Goal: Task Accomplishment & Management: Manage account settings

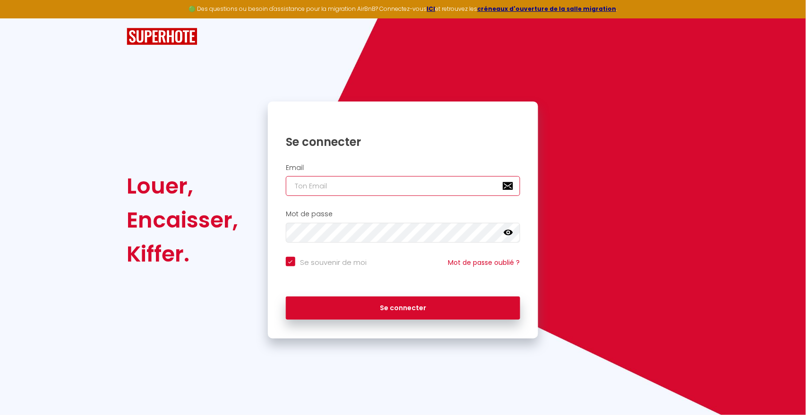
click at [330, 187] on input "email" at bounding box center [403, 186] width 234 height 20
paste input "[EMAIL_ADDRESS][DOMAIN_NAME]"
type input "[EMAIL_ADDRESS][DOMAIN_NAME]"
checkbox input "true"
type input "[EMAIL_ADDRESS][DOMAIN_NAME]"
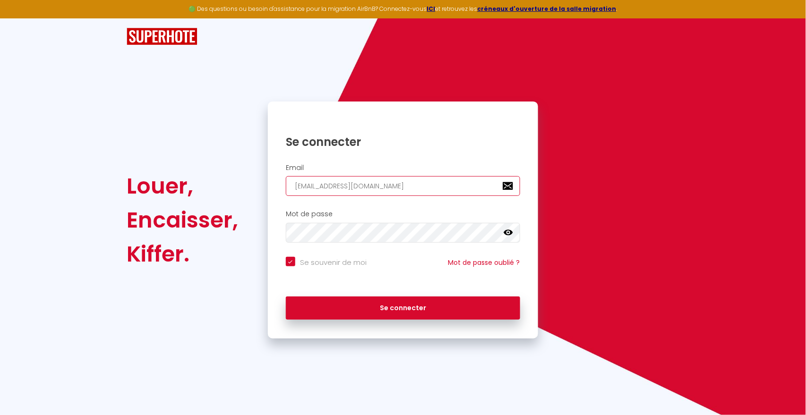
click at [286, 297] on button "Se connecter" at bounding box center [403, 309] width 234 height 24
checkbox input "true"
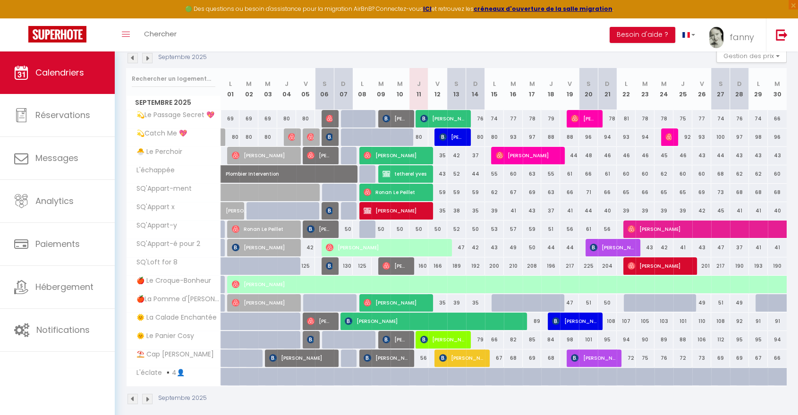
scroll to position [114, 0]
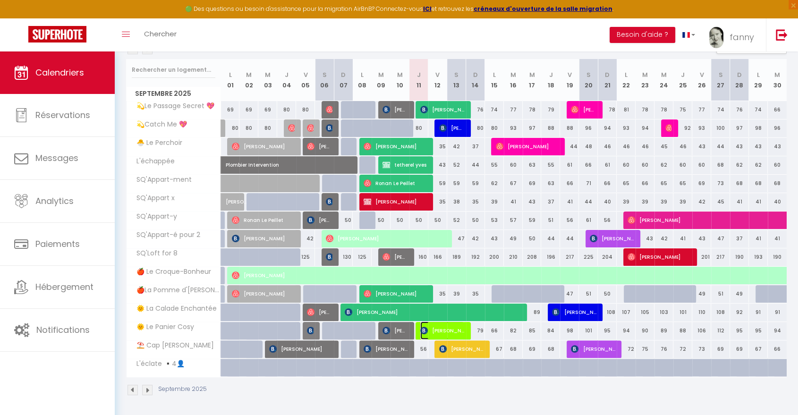
click at [434, 330] on span "[PERSON_NAME]" at bounding box center [442, 331] width 44 height 18
select select "OK"
select select "KO"
select select "0"
select select "1"
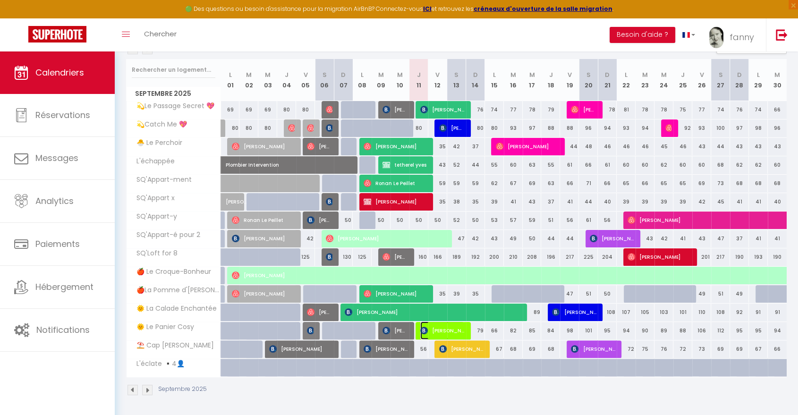
select select "1"
select select
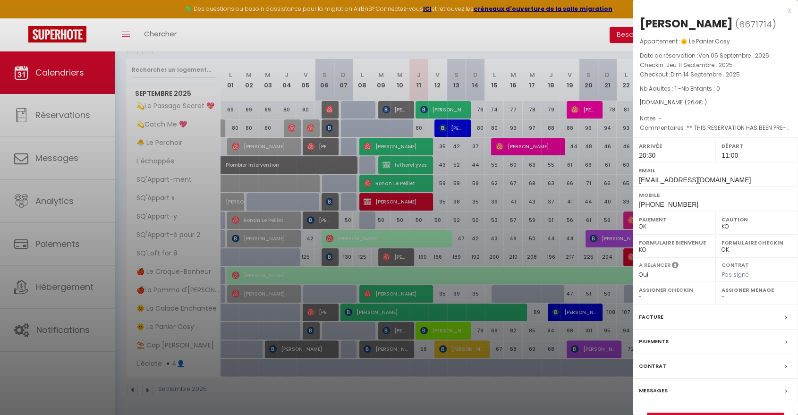
click at [652, 394] on label "Messages" at bounding box center [653, 391] width 29 height 10
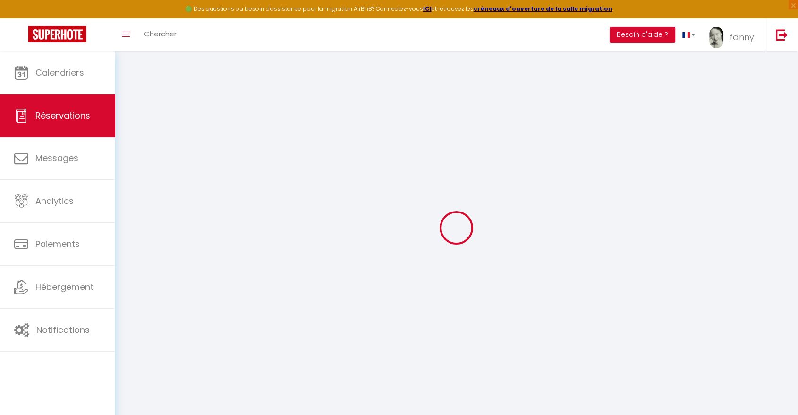
type input "Orianne"
type input "[PERSON_NAME]"
type input "[EMAIL_ADDRESS][DOMAIN_NAME]"
type input "[PHONE_NUMBER]"
type input "632331004"
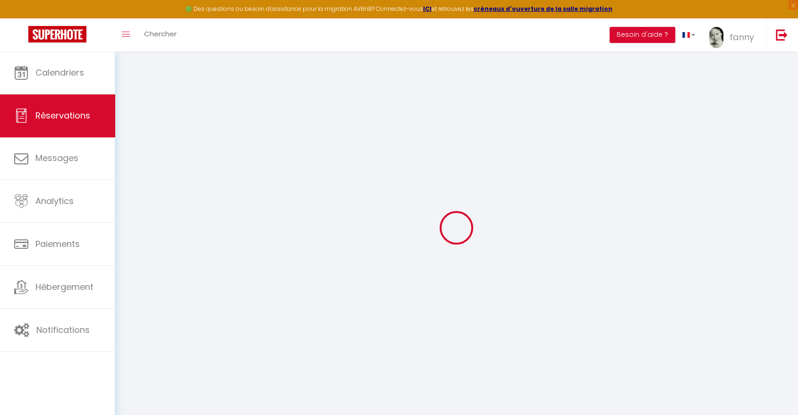
type input "."
select select "FR"
type input "42.9"
type input "3.7"
select select "75206"
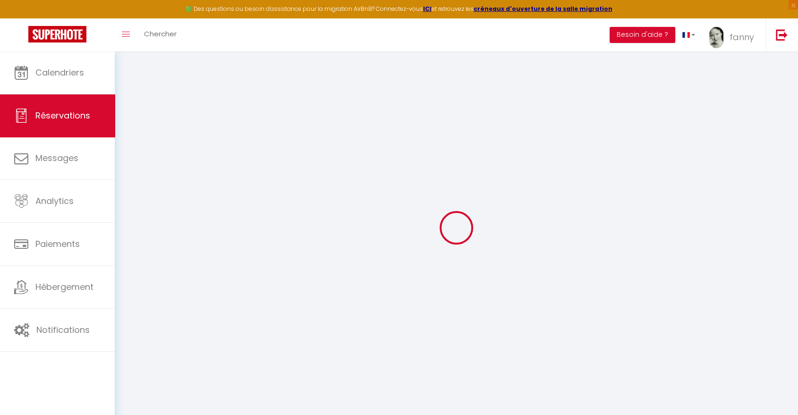
select select "1"
select select
type input "1"
select select "12"
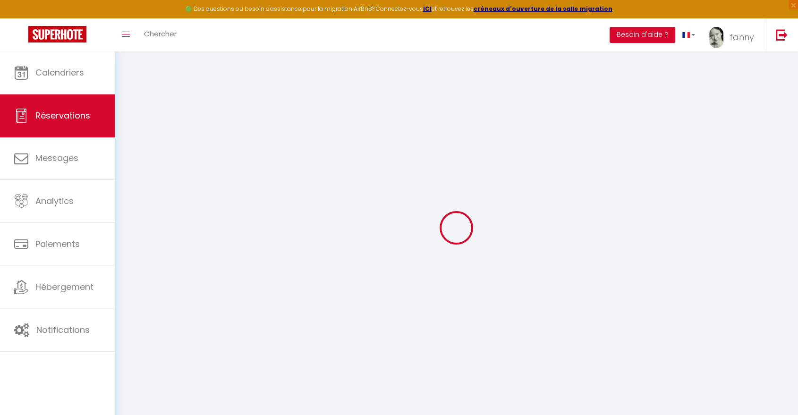
select select
select select "2"
type input "0"
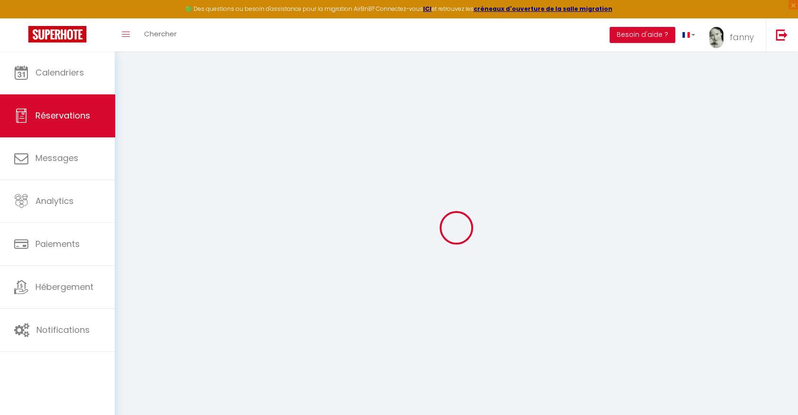
select select
select select "14"
select select
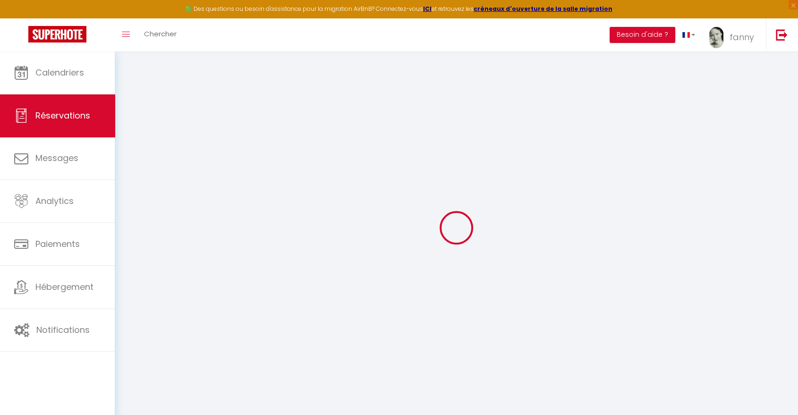
select select
checkbox input "false"
type textarea "** THIS RESERVATION HAS BEEN PRE-PAID ** BOOKING NOTE : Payment charge is EUR 3…"
select select
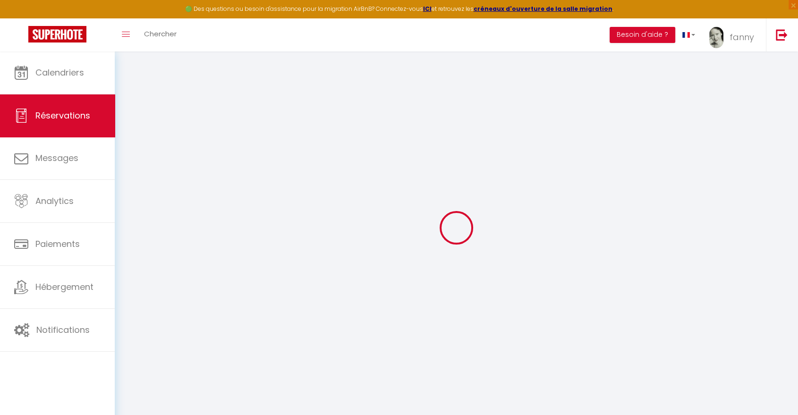
select select
checkbox input "false"
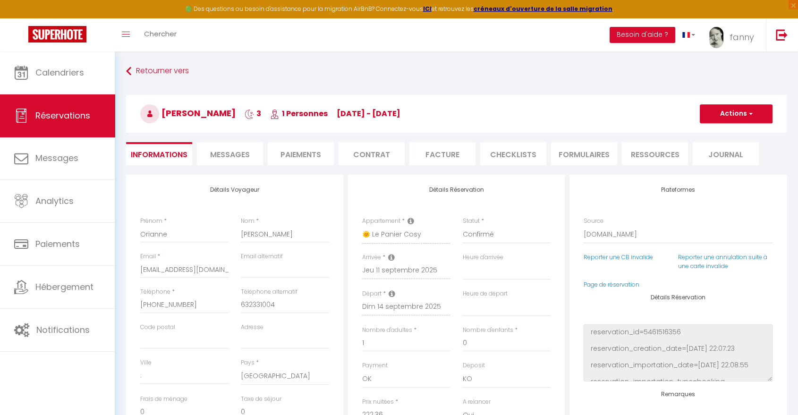
type input "30"
type input "11.64"
select select
select select "20:30"
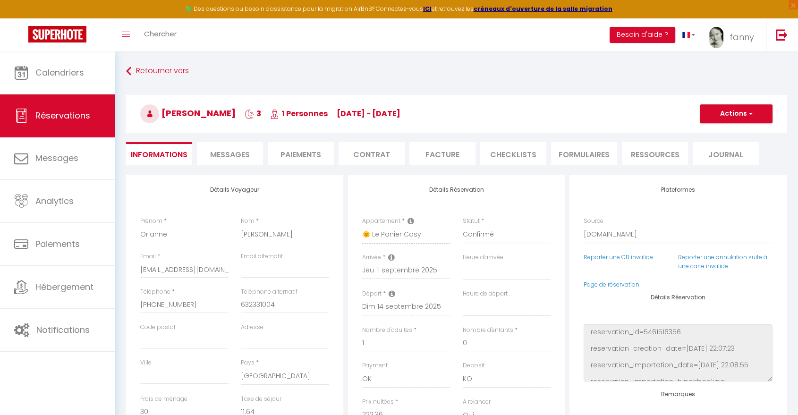
select select "11:00"
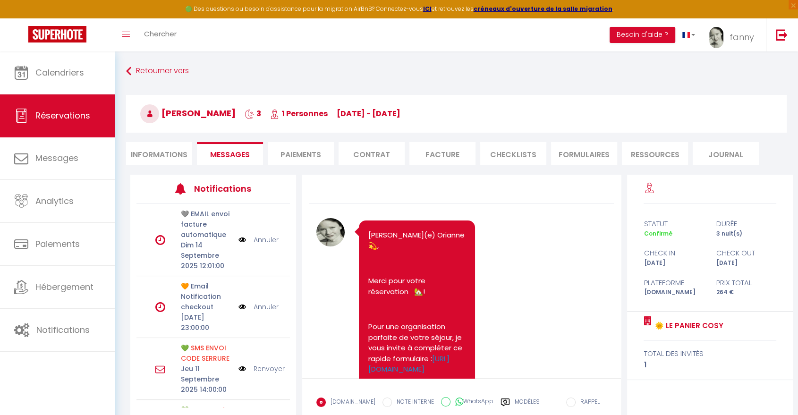
scroll to position [3712, 0]
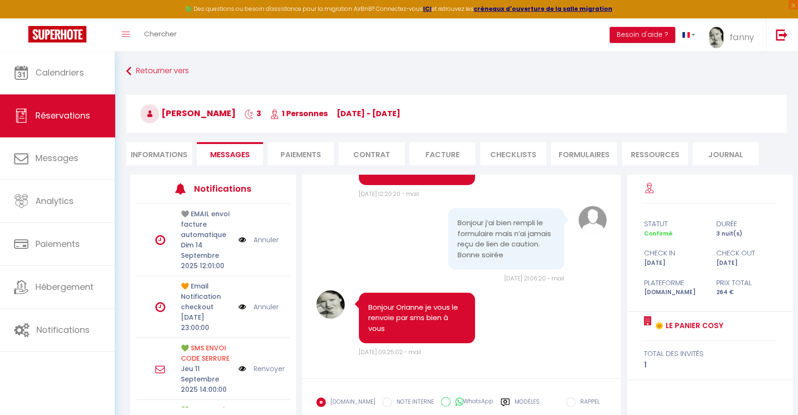
click at [155, 148] on li "Informations" at bounding box center [159, 153] width 66 height 23
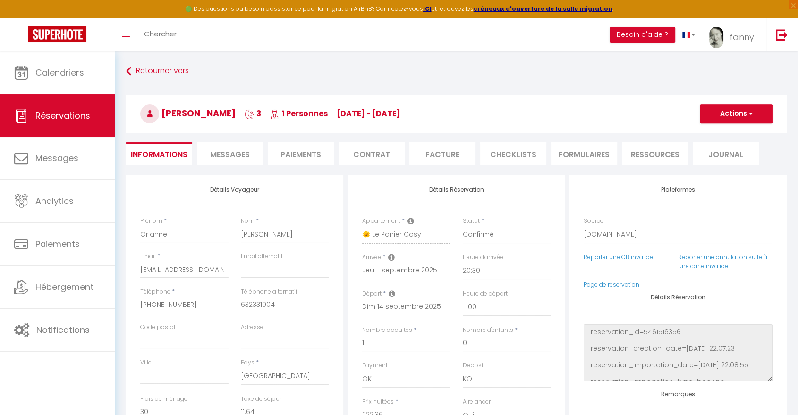
click at [243, 153] on span "Messages" at bounding box center [230, 154] width 40 height 11
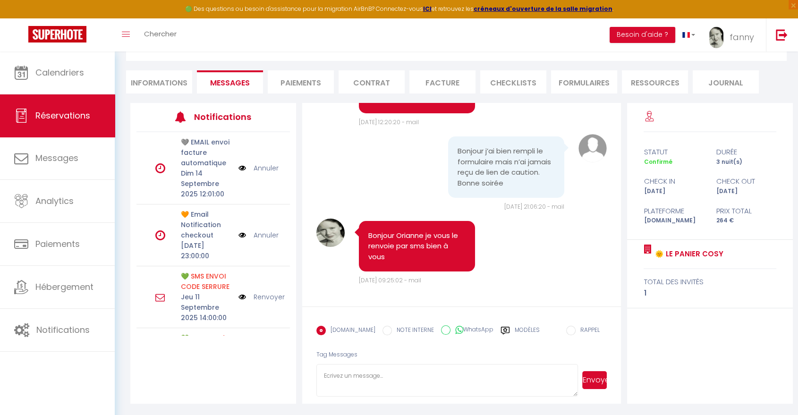
scroll to position [3712, 0]
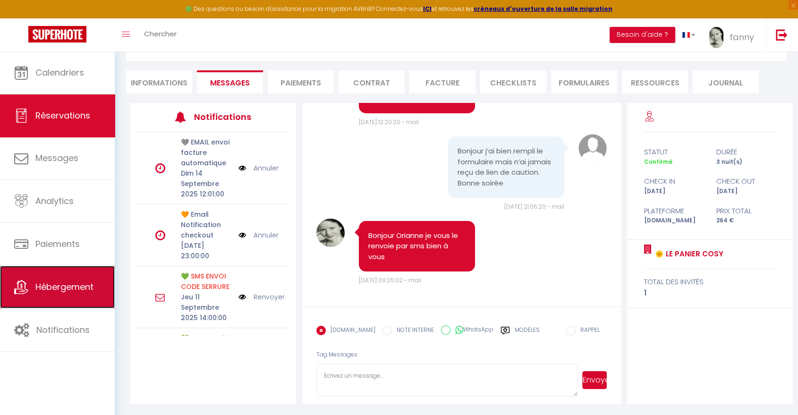
click at [69, 290] on span "Hébergement" at bounding box center [64, 287] width 58 height 12
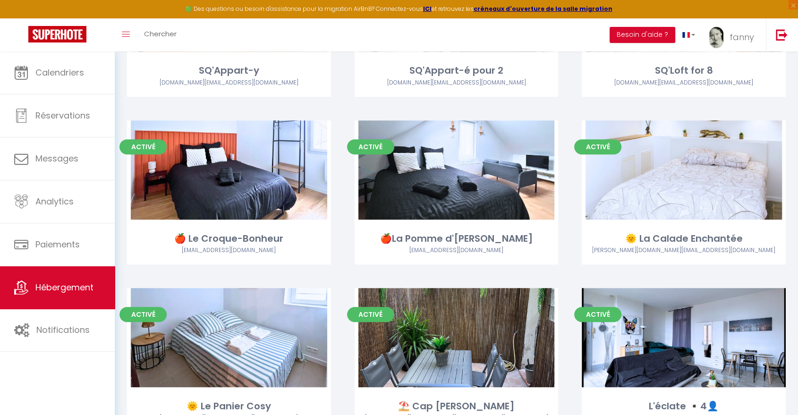
scroll to position [556, 0]
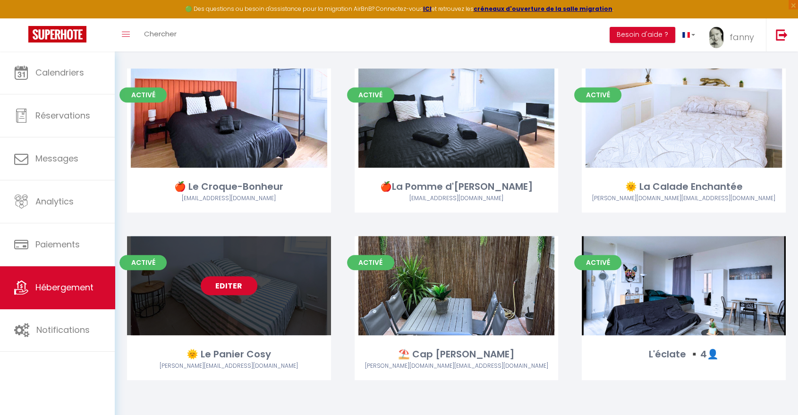
click at [230, 287] on link "Editer" at bounding box center [229, 285] width 57 height 19
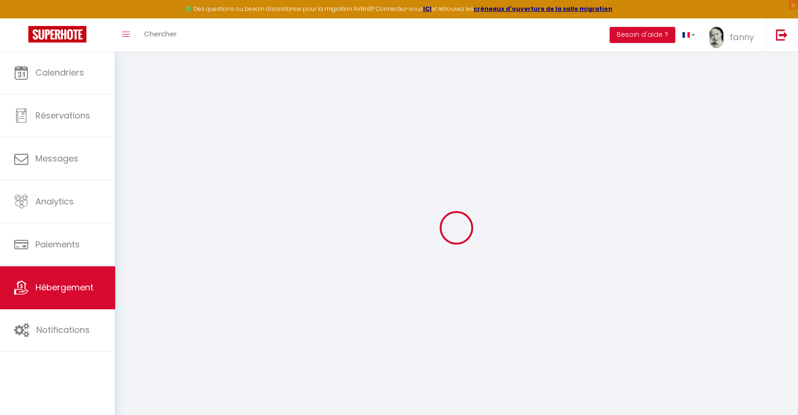
type input "🌞 Le Panier Cosy"
type input "75"
type input "40"
select select
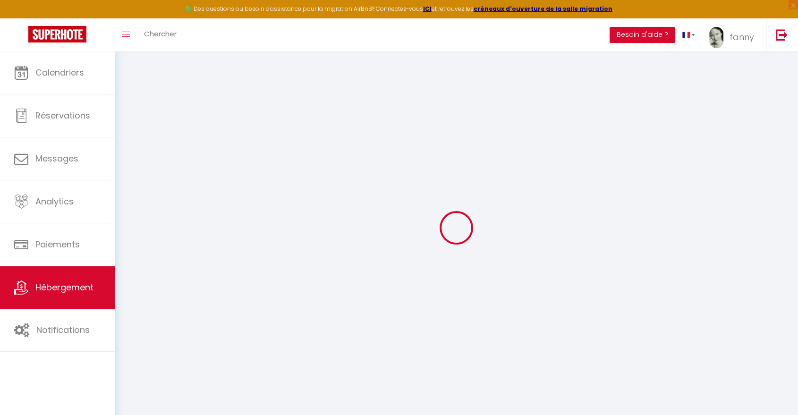
select select
type input "[STREET_ADDRESS]"
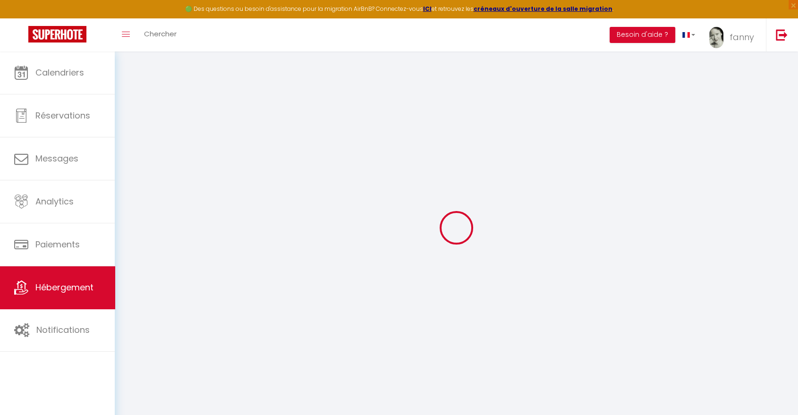
type input "13002"
type input "[GEOGRAPHIC_DATA]"
type input "[EMAIL_ADDRESS][DOMAIN_NAME]"
select select "15928"
checkbox input "false"
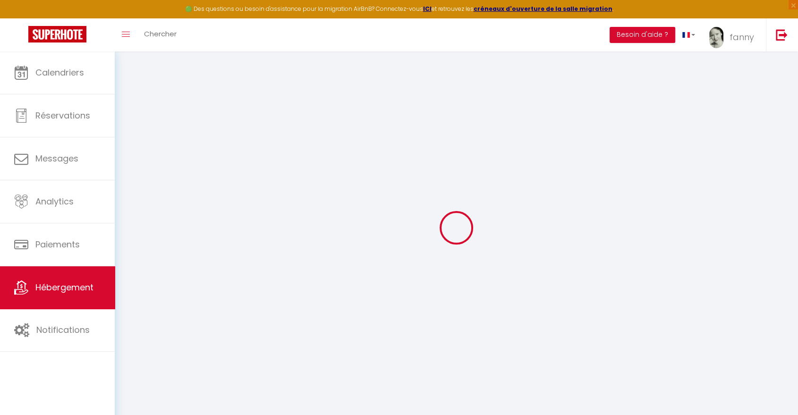
checkbox input "false"
type input "0"
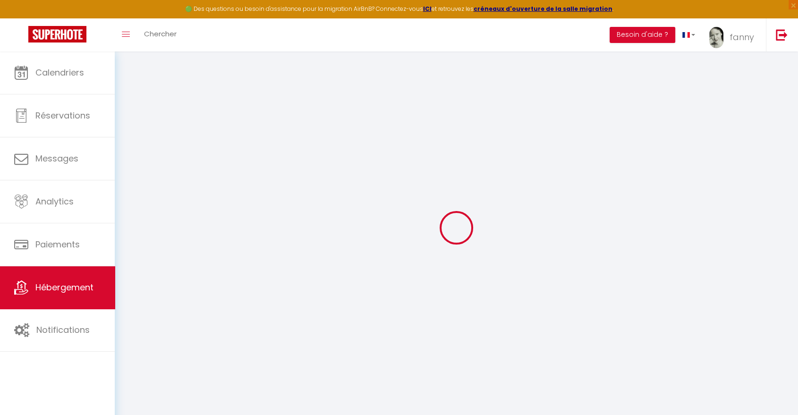
type input "0"
select select
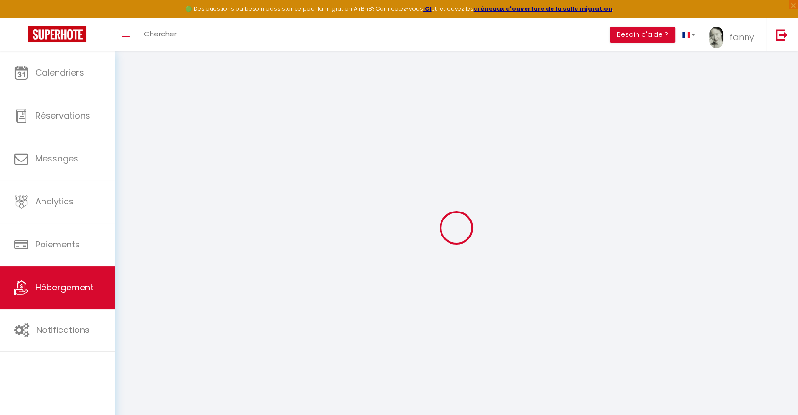
select select
checkbox input "false"
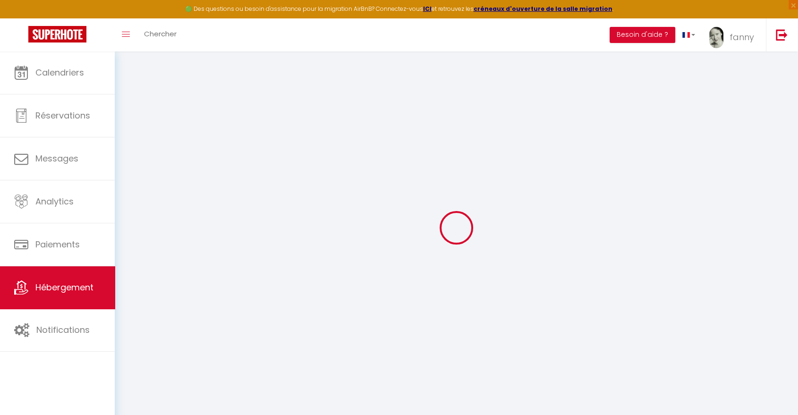
checkbox input "false"
select select
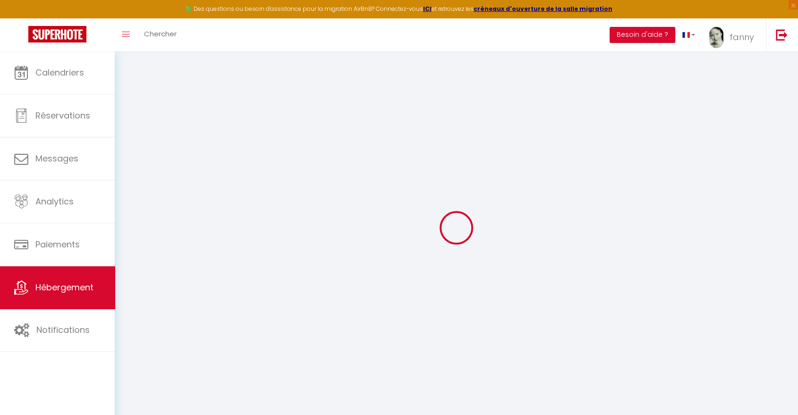
select select
checkbox input "false"
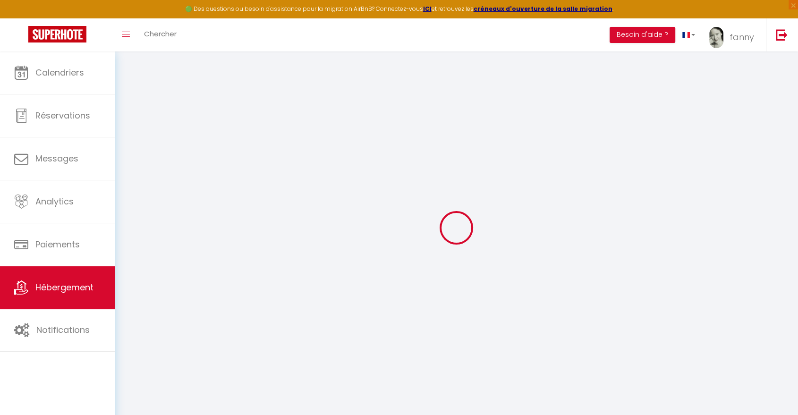
checkbox input "false"
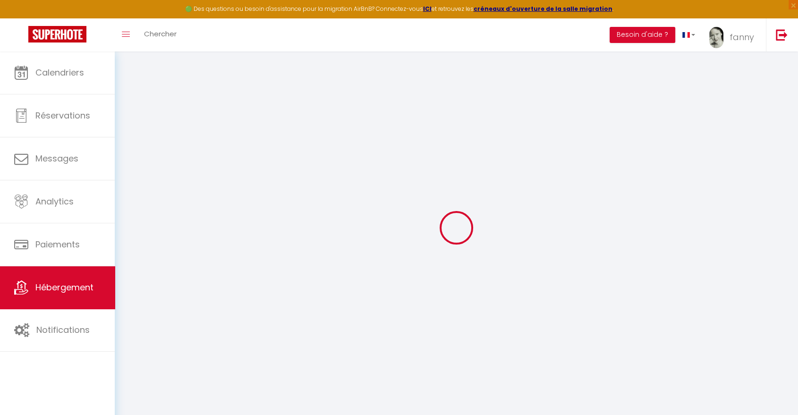
checkbox input "false"
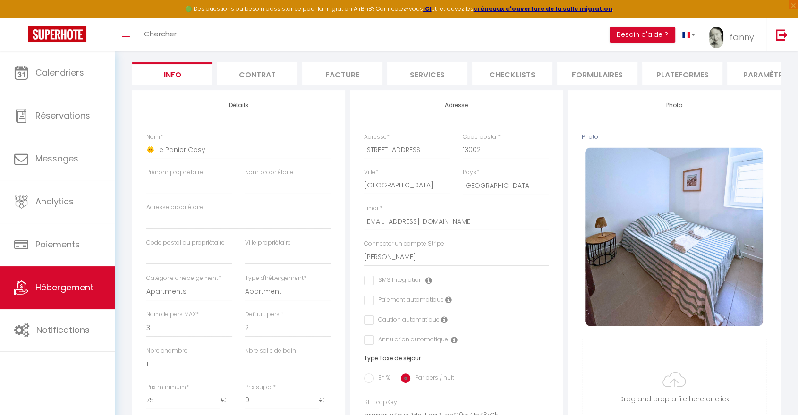
scroll to position [83, 0]
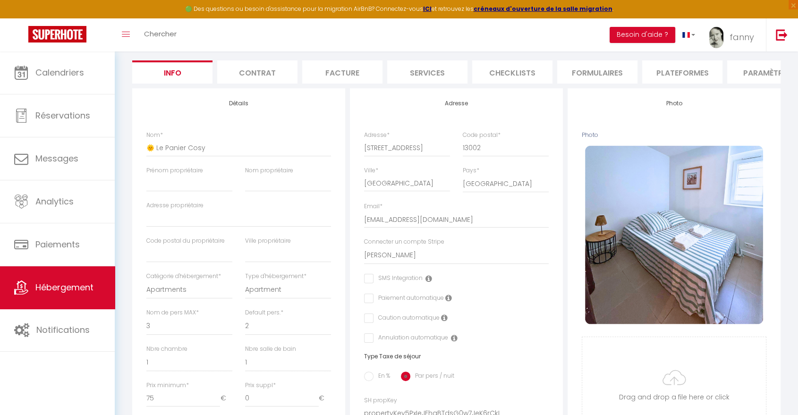
click at [371, 283] on input "checkbox" at bounding box center [393, 278] width 59 height 9
checkbox input "true"
checkbox input "false"
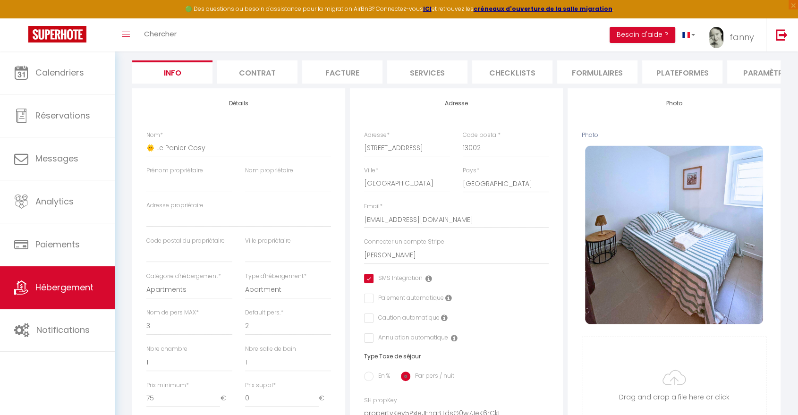
checkbox input "false"
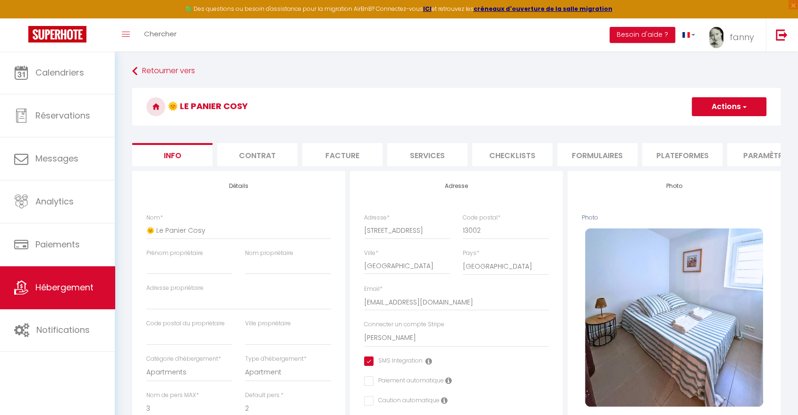
click at [715, 109] on button "Actions" at bounding box center [729, 106] width 75 height 19
click at [701, 126] on input "Enregistrer" at bounding box center [691, 127] width 35 height 9
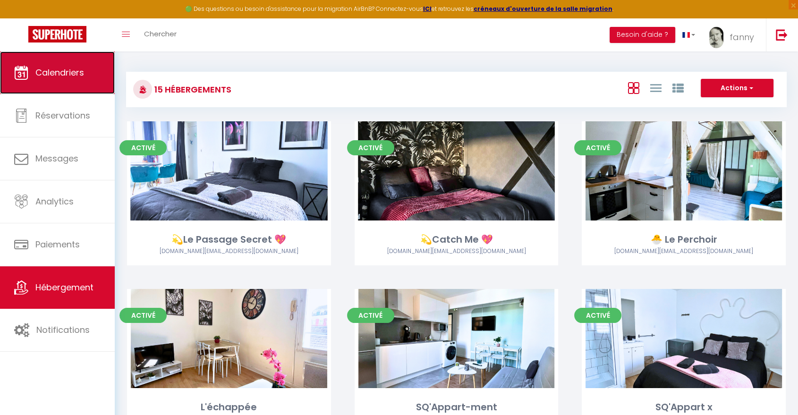
click at [54, 76] on span "Calendriers" at bounding box center [59, 73] width 49 height 12
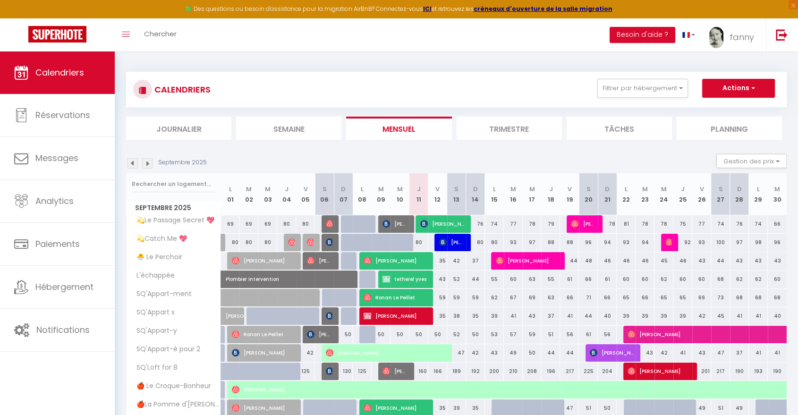
scroll to position [114, 0]
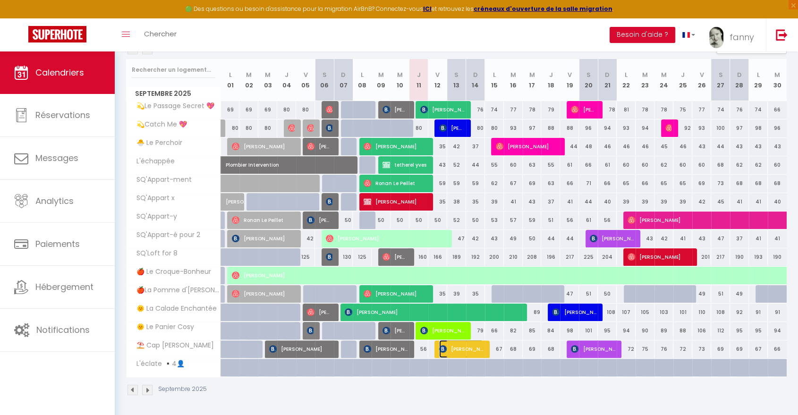
click at [461, 349] on span "[PERSON_NAME]" at bounding box center [461, 349] width 44 height 18
select select "OK"
select select "KO"
select select "0"
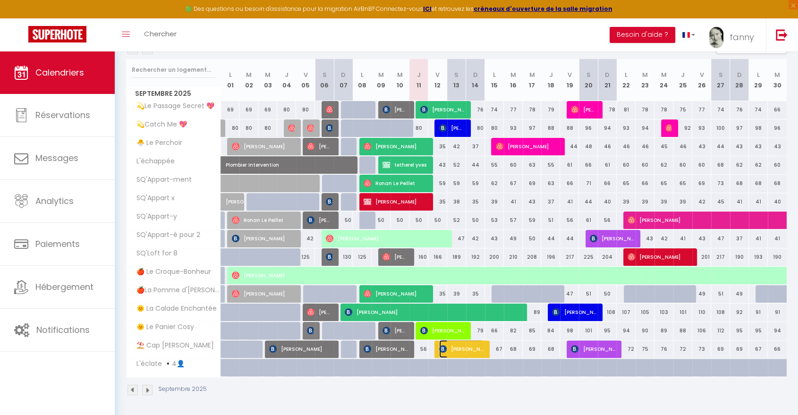
select select "1"
select select
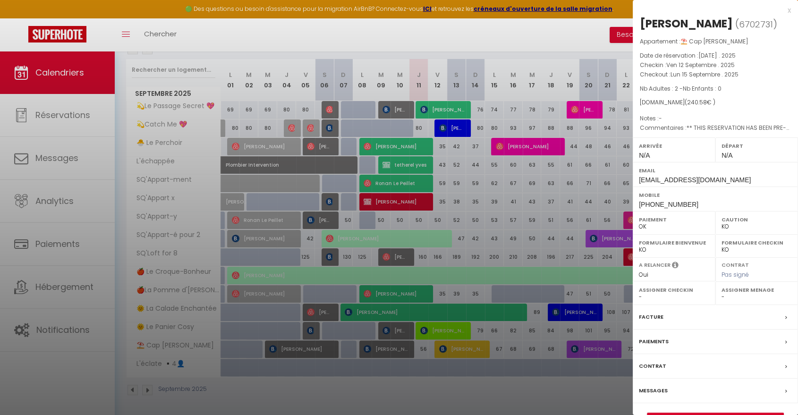
click at [440, 335] on div at bounding box center [399, 207] width 798 height 415
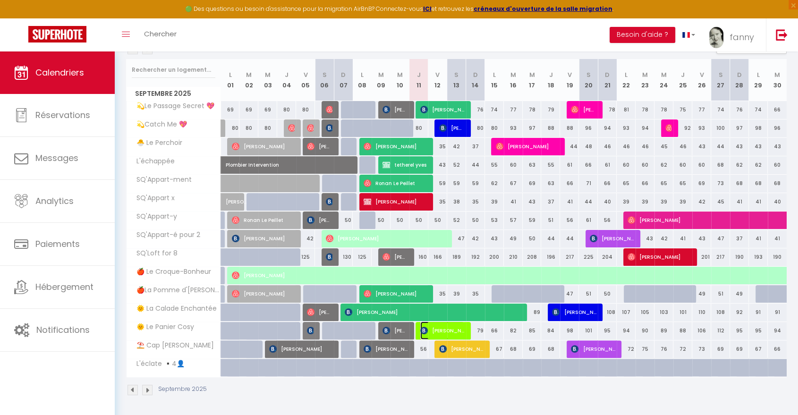
click at [434, 331] on span "[PERSON_NAME]" at bounding box center [442, 331] width 44 height 18
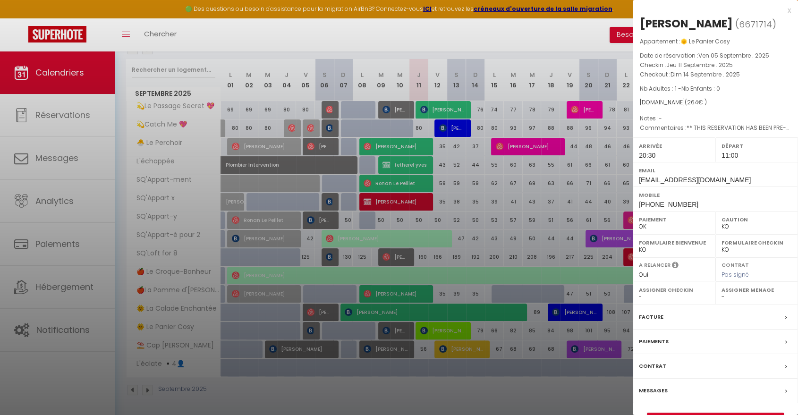
click at [668, 411] on div "Orianne Billaud ( 6671714 ) Appartement : 🌞 Le Panier Cosy Date de réservation …" at bounding box center [715, 221] width 165 height 410
click at [667, 415] on link "Détails de la réservation" at bounding box center [715, 419] width 136 height 12
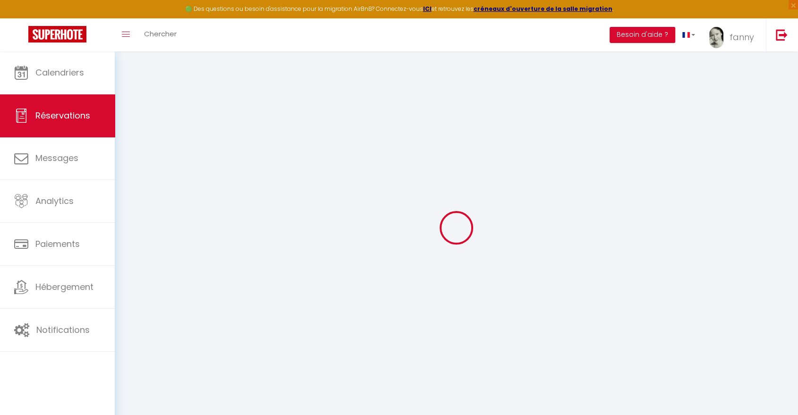
type input "Orianne"
type input "[PERSON_NAME]"
type input "[EMAIL_ADDRESS][DOMAIN_NAME]"
type input "[PHONE_NUMBER]"
type input "632331004"
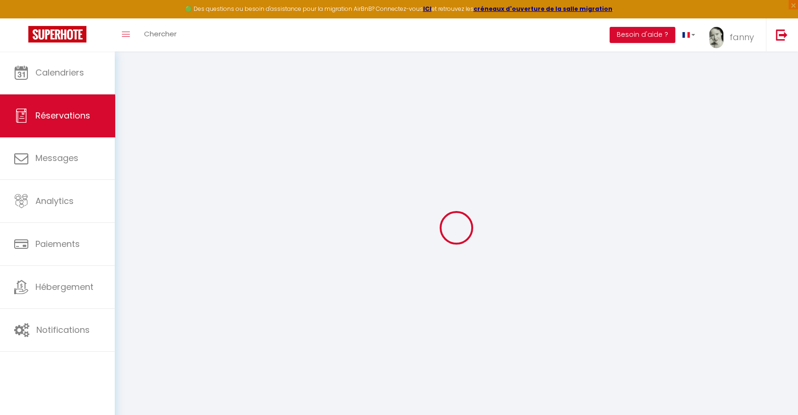
type input "."
select select "FR"
type input "42.9"
type input "3.7"
select select "75206"
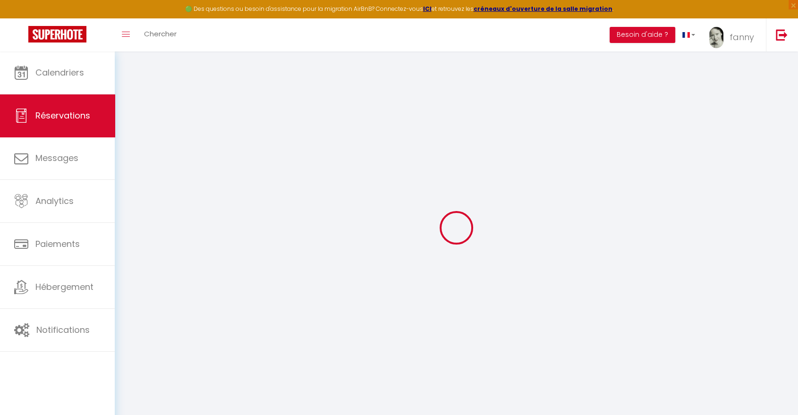
select select "1"
select select
type input "1"
select select "12"
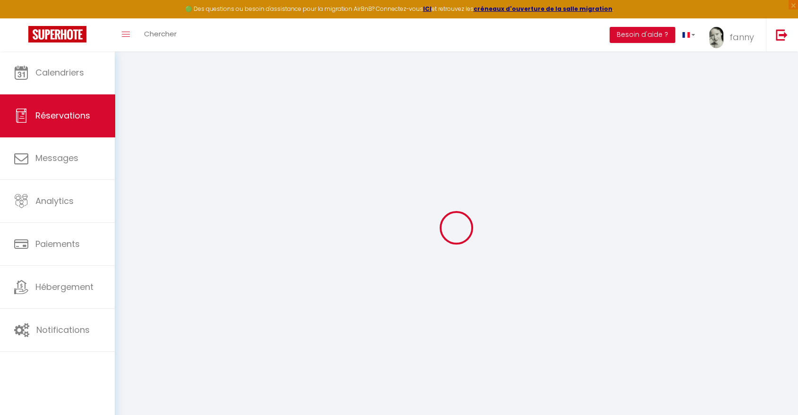
select select
type input "222.36"
checkbox input "false"
type input "0"
select select "2"
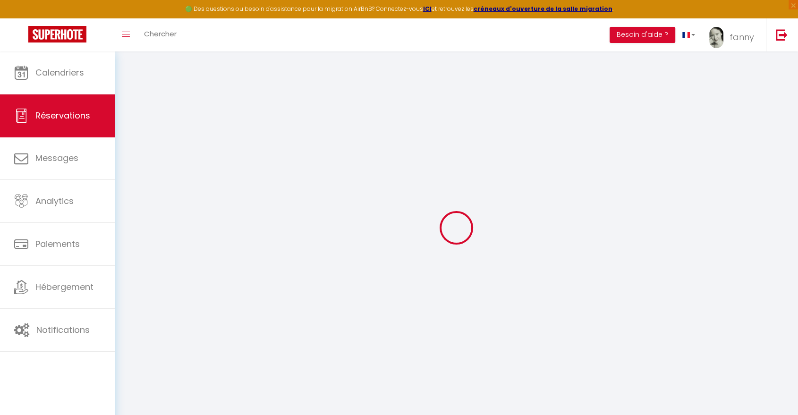
type input "0"
select select
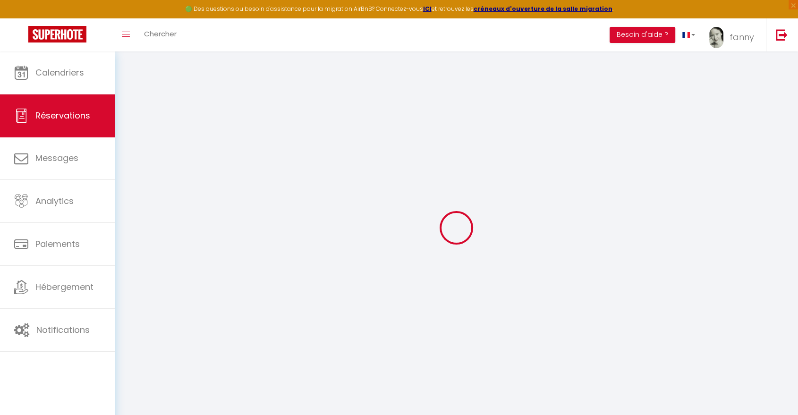
select select "14"
checkbox input "false"
select select
checkbox input "false"
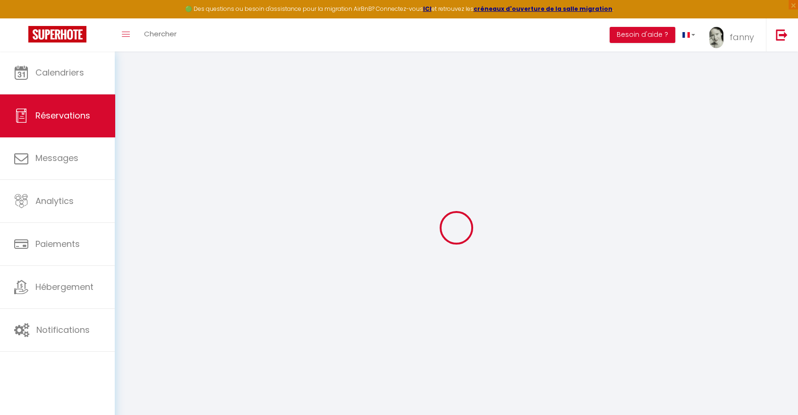
select select
checkbox input "false"
select select
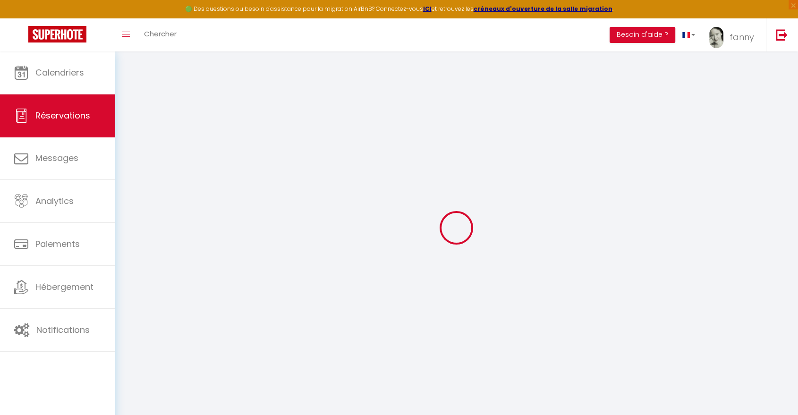
checkbox input "false"
type textarea "** THIS RESERVATION HAS BEEN PRE-PAID ** BOOKING NOTE : Payment charge is EUR 3…"
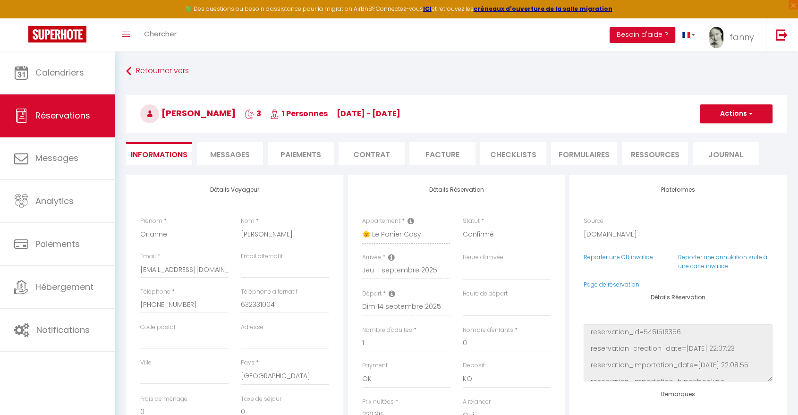
type input "30"
type input "11.64"
select select
checkbox input "false"
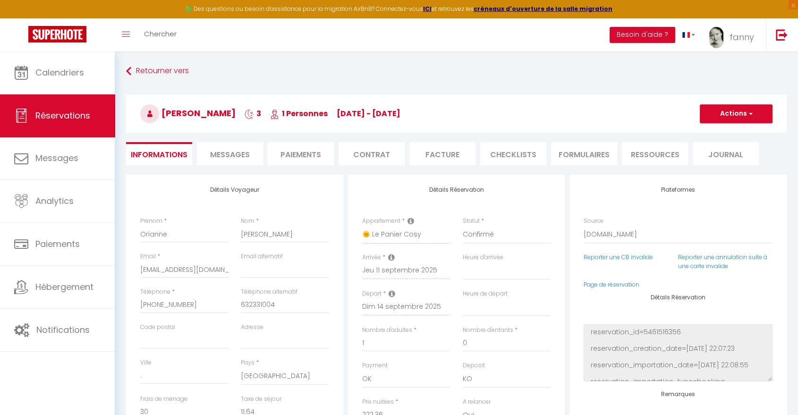
select select "20:30"
select select "11:00"
click at [235, 145] on li "Messages" at bounding box center [230, 153] width 66 height 23
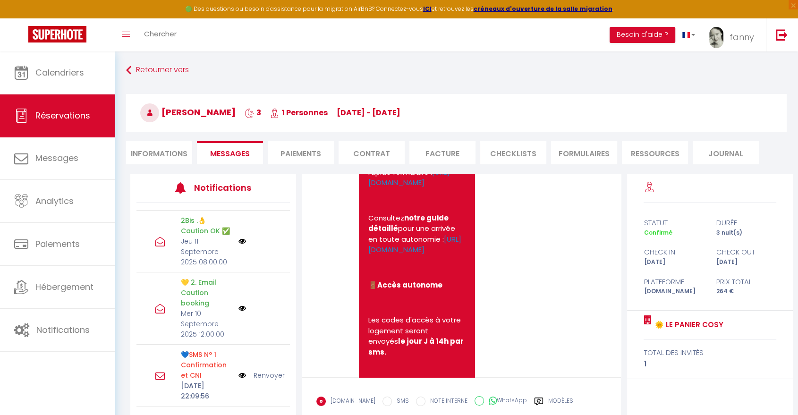
scroll to position [193, 0]
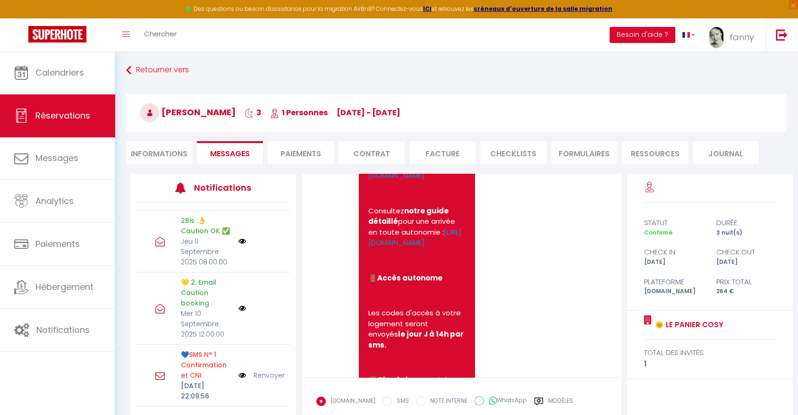
click at [392, 400] on label "SMS" at bounding box center [400, 402] width 17 height 10
click at [384, 400] on input "SMS" at bounding box center [387, 401] width 9 height 9
radio input "true"
radio input "false"
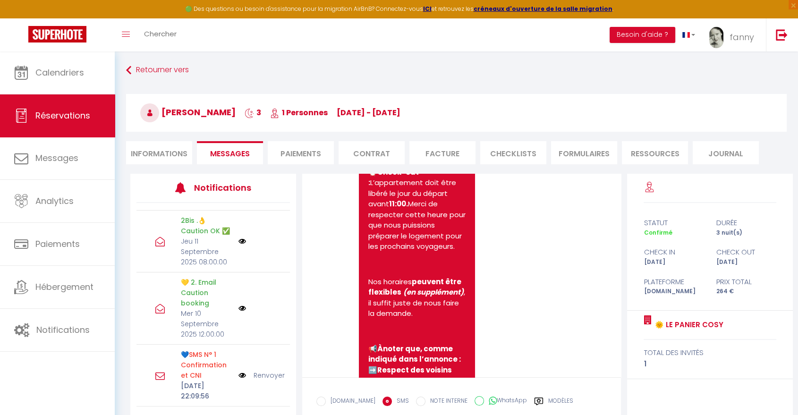
scroll to position [72, 0]
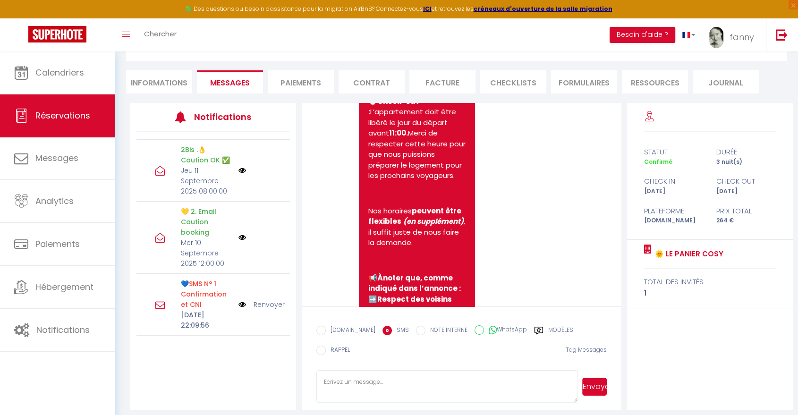
click at [559, 329] on label "Modèles" at bounding box center [560, 332] width 25 height 12
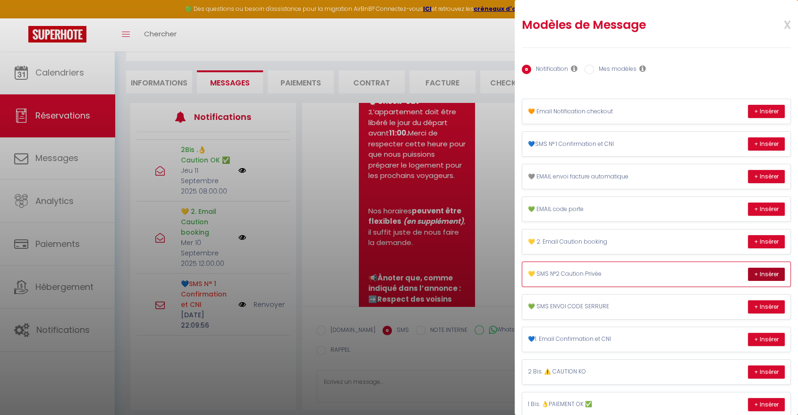
click at [757, 272] on button "+ Insérer" at bounding box center [766, 274] width 37 height 13
type textarea "Arrivée imminente ! Afin de protéger notre logement, nous vous demandons de bie…"
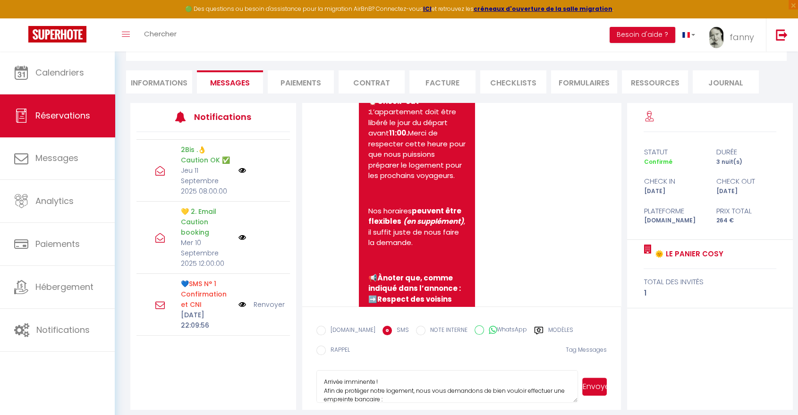
click at [599, 380] on button "Envoyer" at bounding box center [594, 387] width 25 height 18
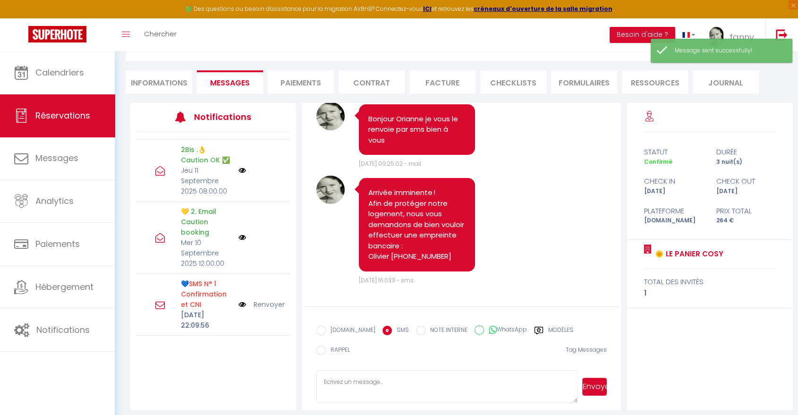
scroll to position [3828, 0]
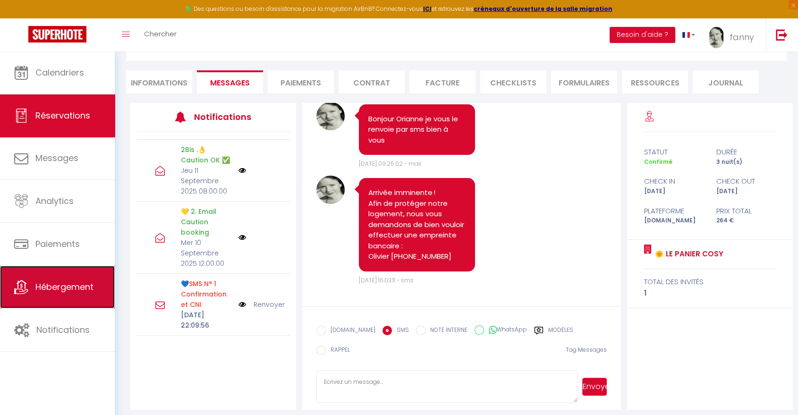
click at [67, 289] on span "Hébergement" at bounding box center [64, 287] width 58 height 12
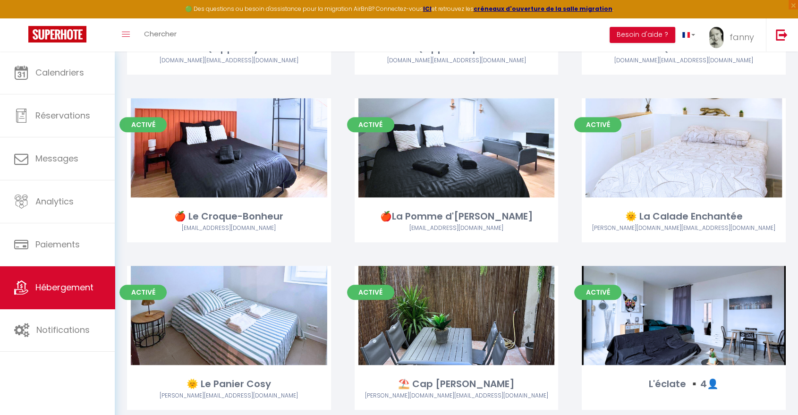
scroll to position [556, 0]
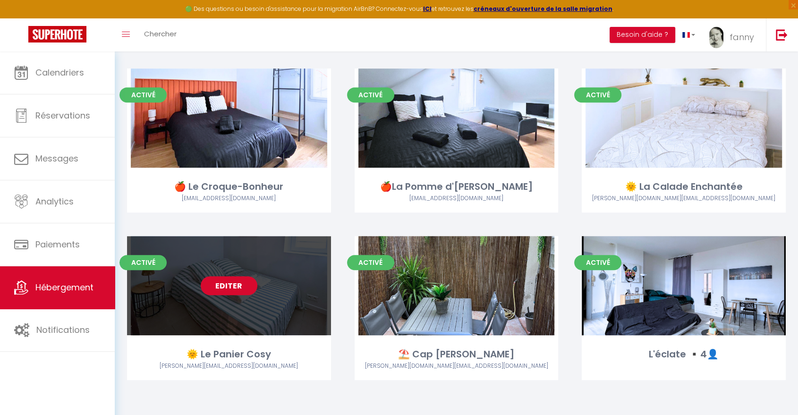
click at [227, 289] on link "Editer" at bounding box center [229, 285] width 57 height 19
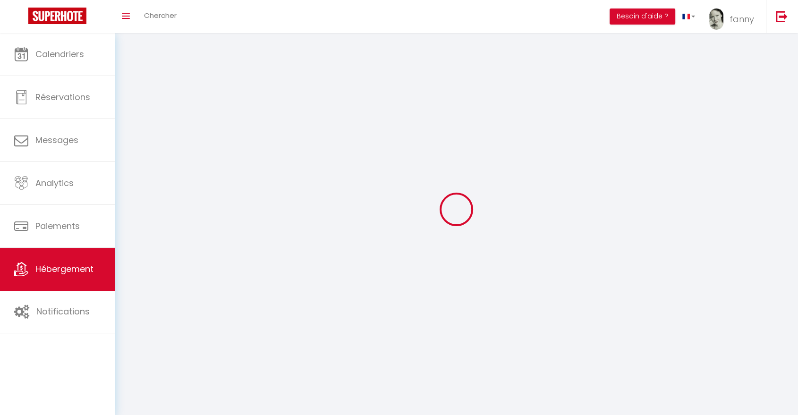
select select
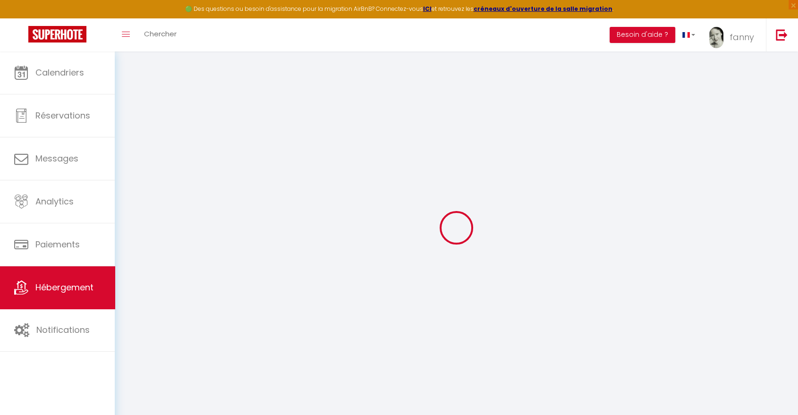
select select
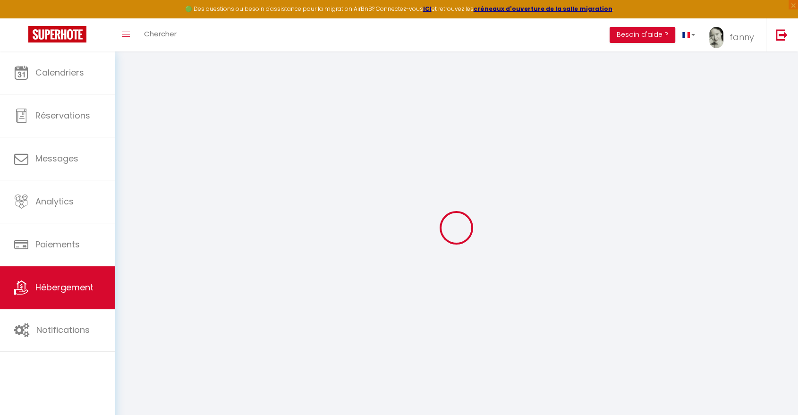
select select
checkbox input "false"
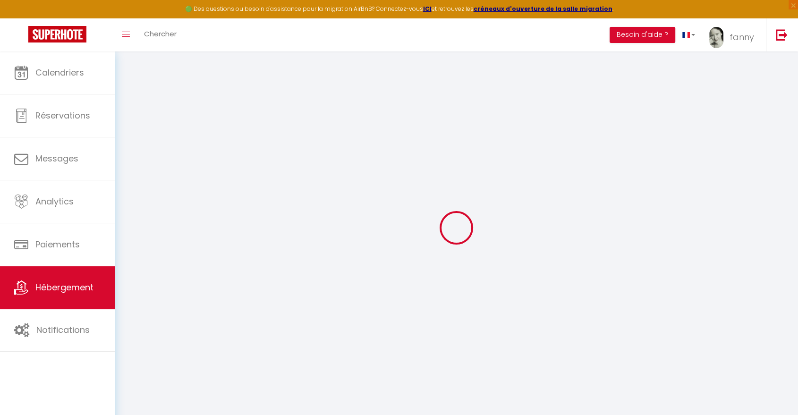
select select
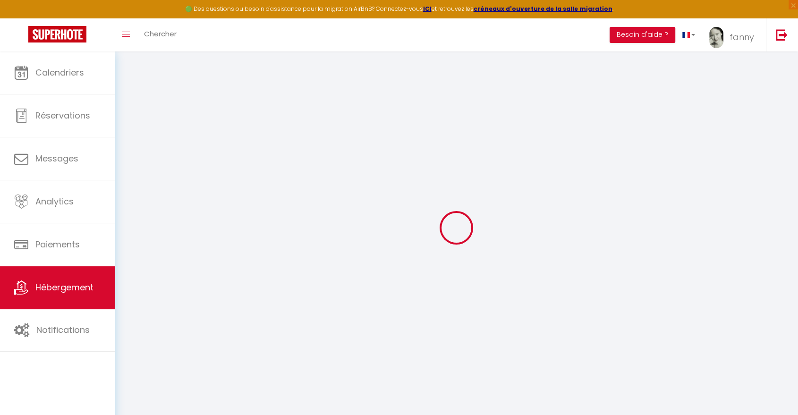
select select
checkbox input "false"
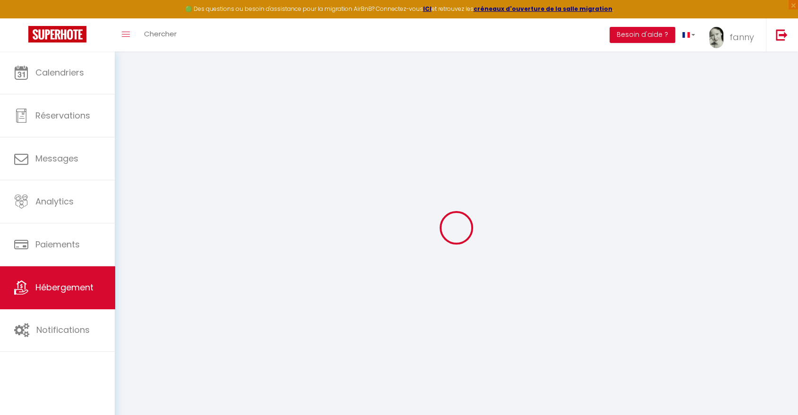
checkbox input "false"
select select
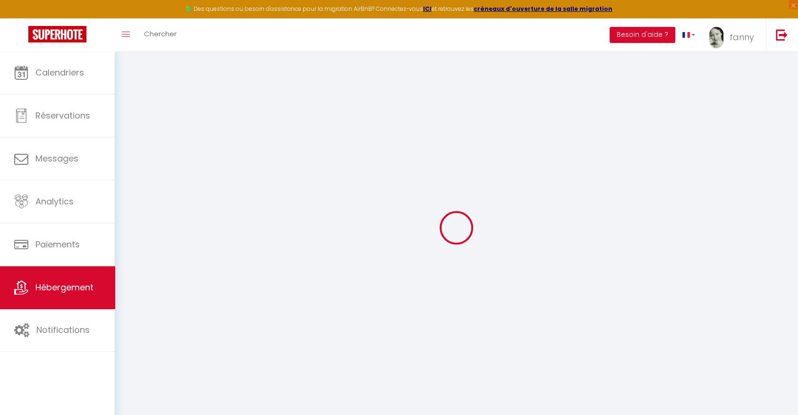
select select
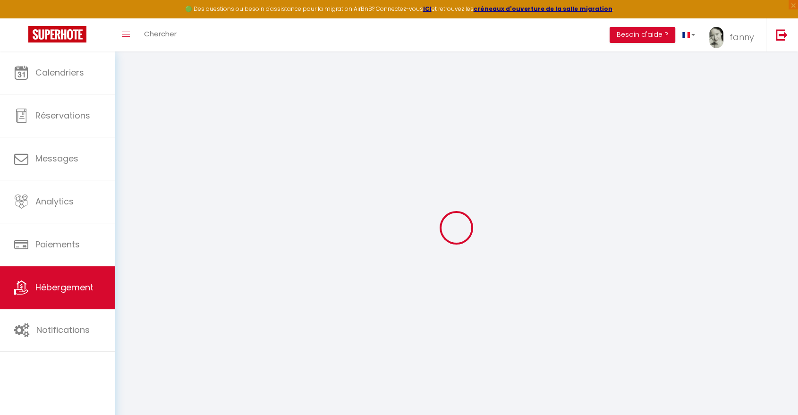
checkbox input "false"
select select
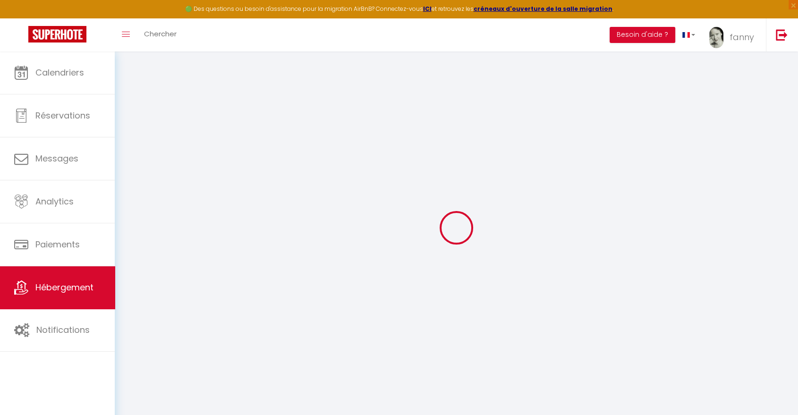
select select
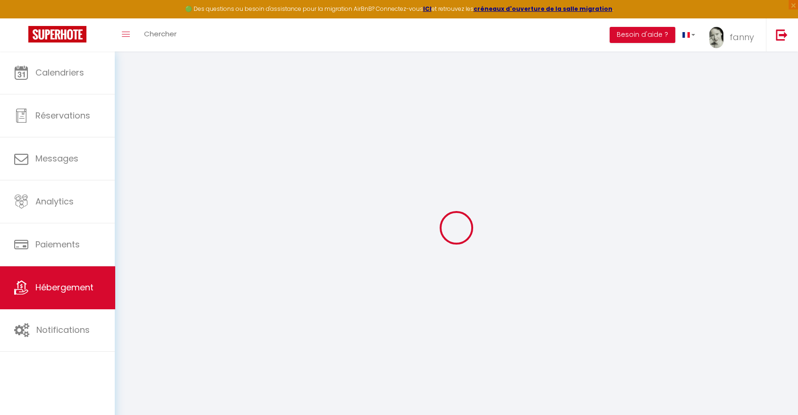
select select
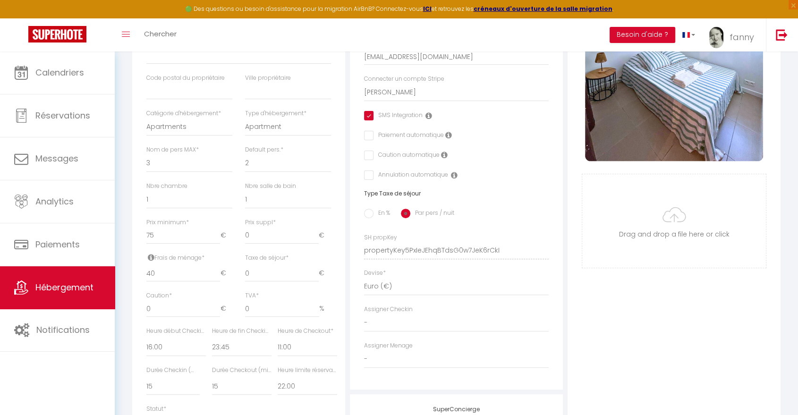
scroll to position [247, 0]
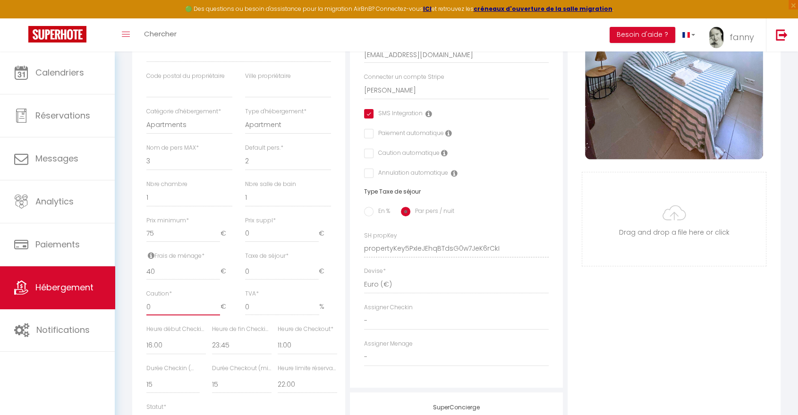
click at [172, 315] on input "0" at bounding box center [183, 306] width 74 height 17
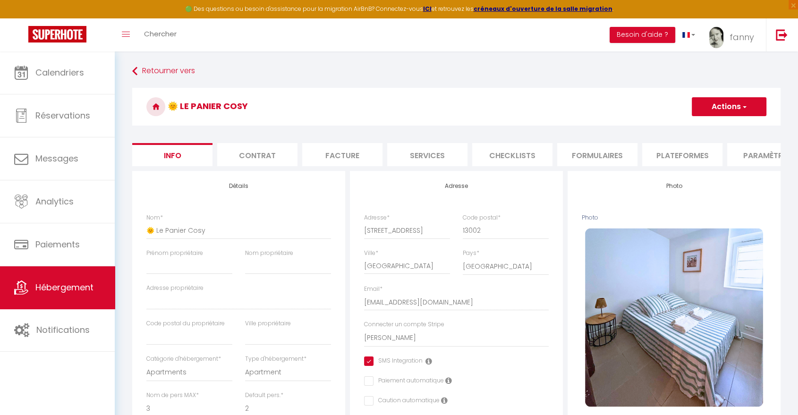
click at [717, 108] on button "Actions" at bounding box center [729, 106] width 75 height 19
click at [706, 125] on input "Enregistrer" at bounding box center [691, 127] width 35 height 9
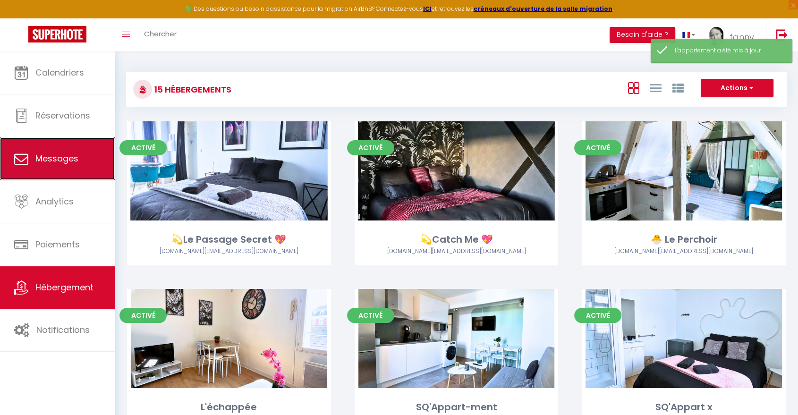
click at [69, 152] on link "Messages" at bounding box center [57, 158] width 115 height 43
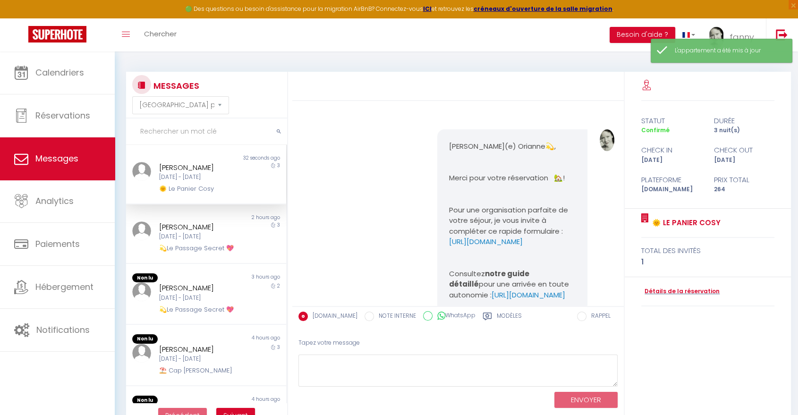
scroll to position [3411, 0]
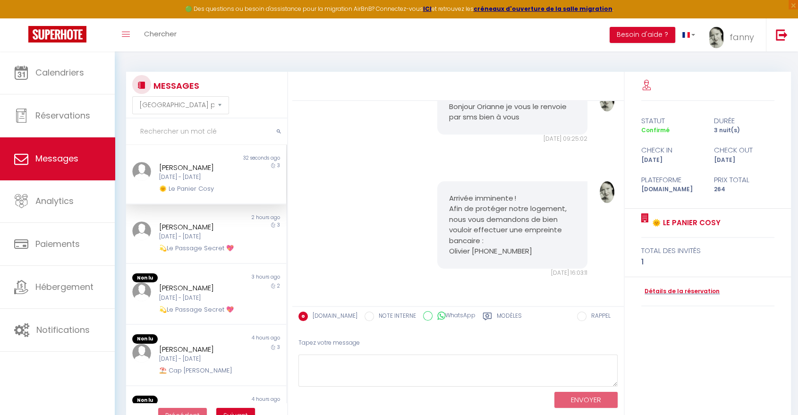
click at [188, 182] on div "Orianne Billaud Jeu 11 Sep - Dim 14 Sep 🌞 Le Panier Cosy" at bounding box center [200, 178] width 94 height 32
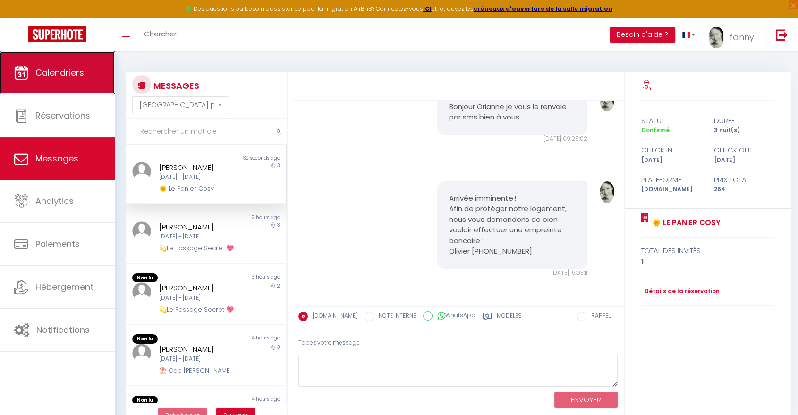
click at [90, 80] on link "Calendriers" at bounding box center [57, 72] width 115 height 43
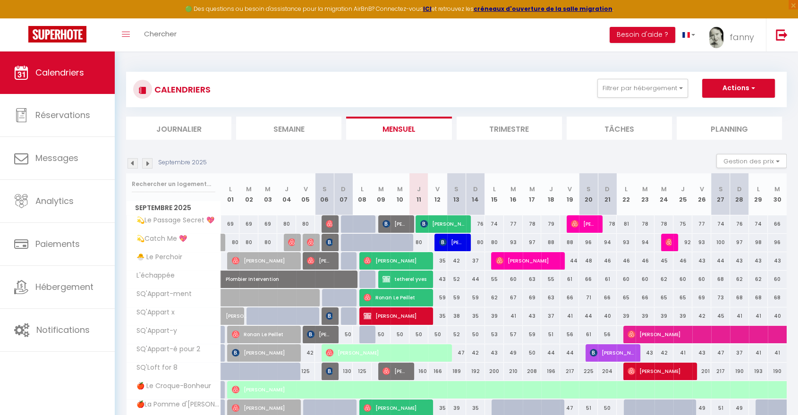
scroll to position [114, 0]
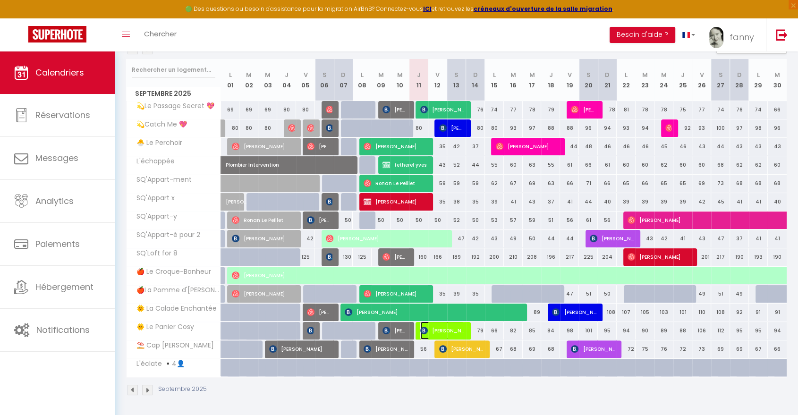
click at [441, 327] on span "[PERSON_NAME]" at bounding box center [442, 331] width 44 height 18
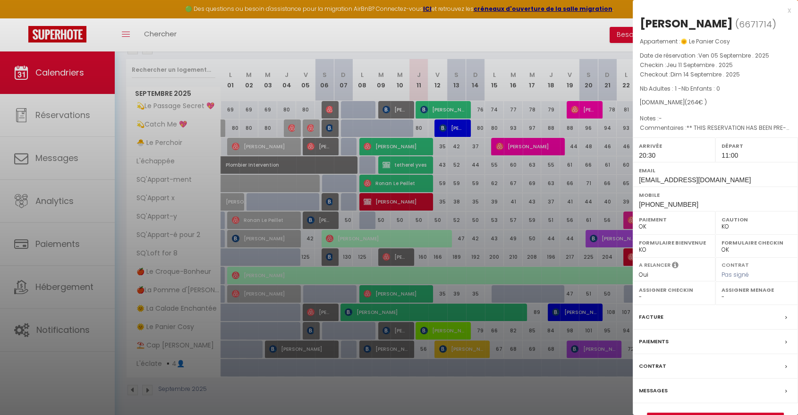
click at [653, 391] on label "Messages" at bounding box center [653, 391] width 29 height 10
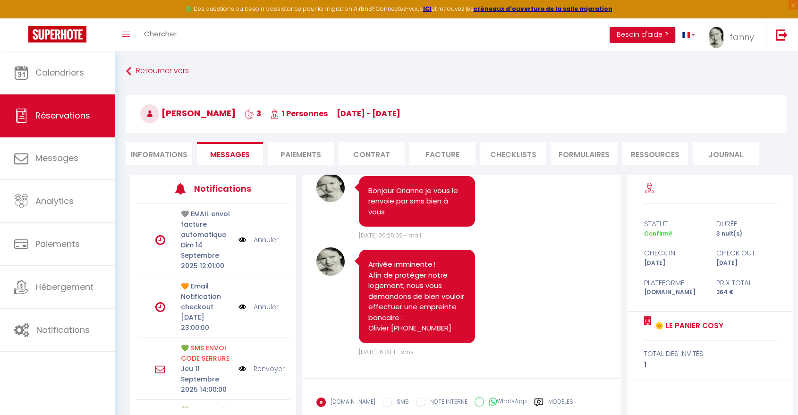
scroll to position [3828, 0]
click at [548, 403] on label "Modèles" at bounding box center [560, 404] width 25 height 12
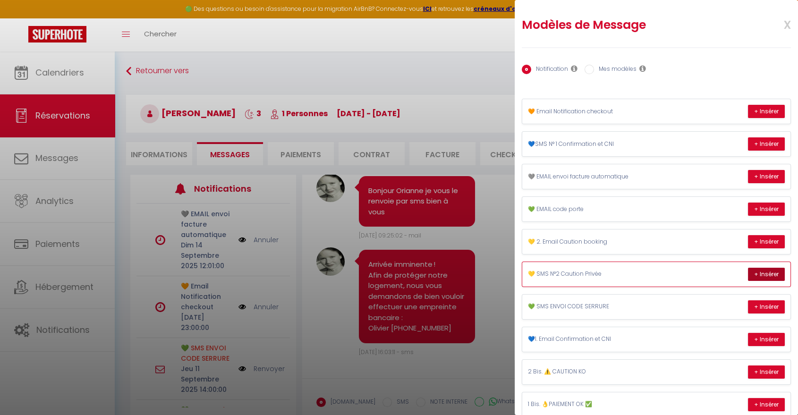
click at [752, 275] on button "+ Insérer" at bounding box center [766, 274] width 37 height 13
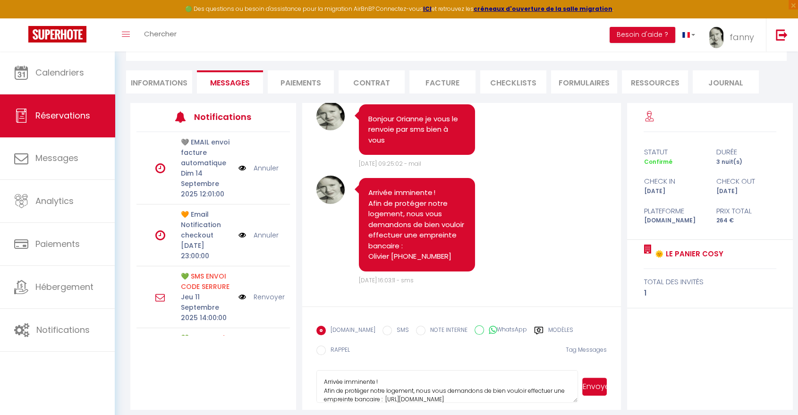
scroll to position [17, 0]
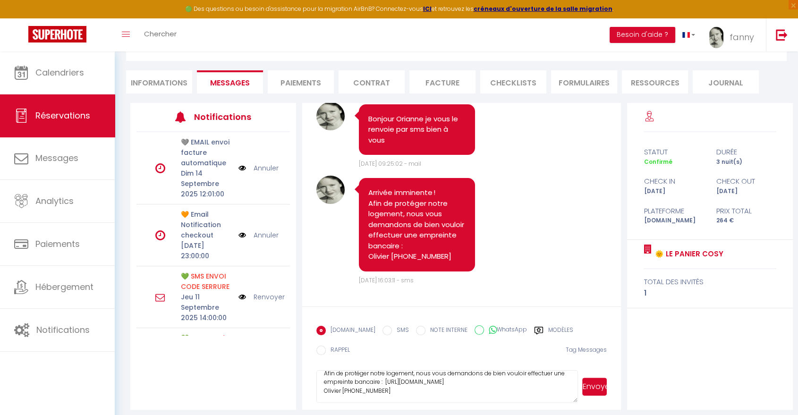
click at [597, 380] on button "Envoyer" at bounding box center [594, 387] width 25 height 18
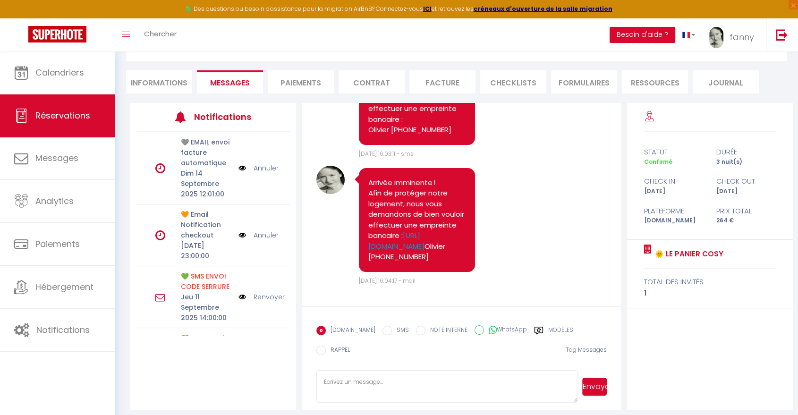
scroll to position [3965, 0]
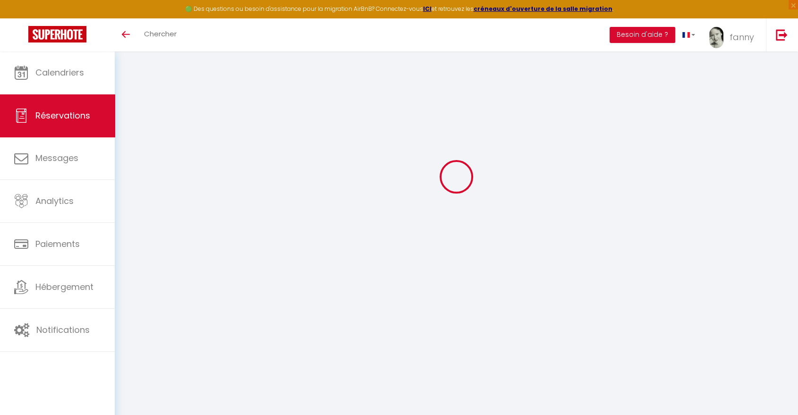
select select
checkbox input "false"
type textarea "** THIS RESERVATION HAS BEEN PRE-PAID ** BOOKING NOTE : Payment charge is EUR 3…"
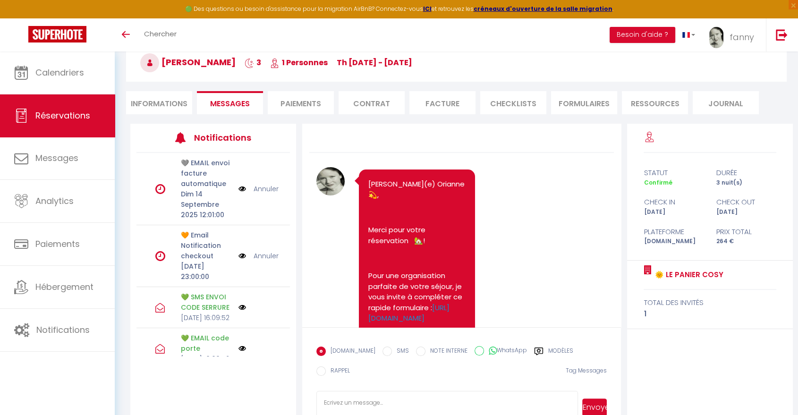
scroll to position [4815, 0]
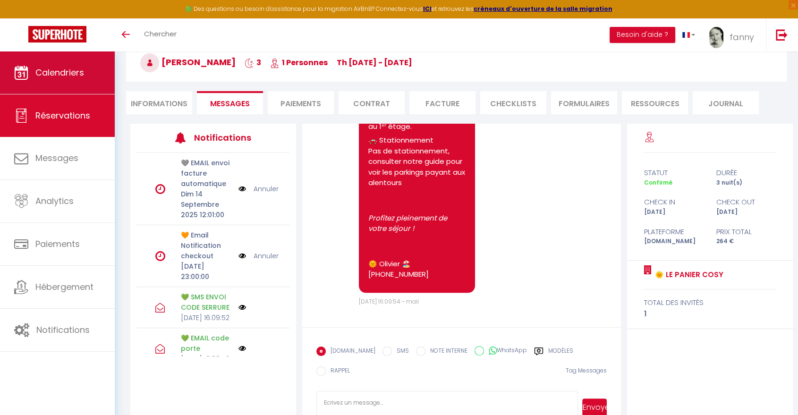
click at [78, 71] on span "Calendriers" at bounding box center [59, 73] width 49 height 12
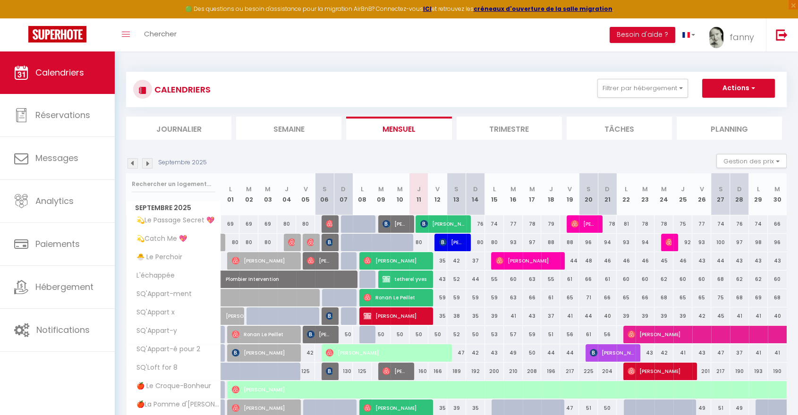
scroll to position [96, 0]
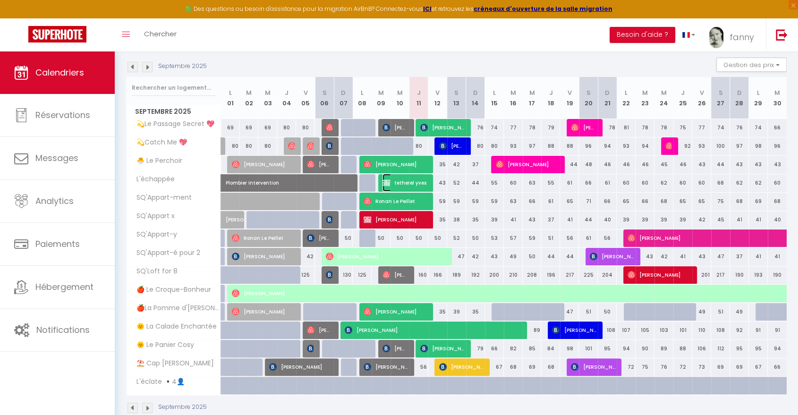
click at [411, 184] on span "tetherel yves" at bounding box center [405, 183] width 44 height 18
select select "OK"
select select "0"
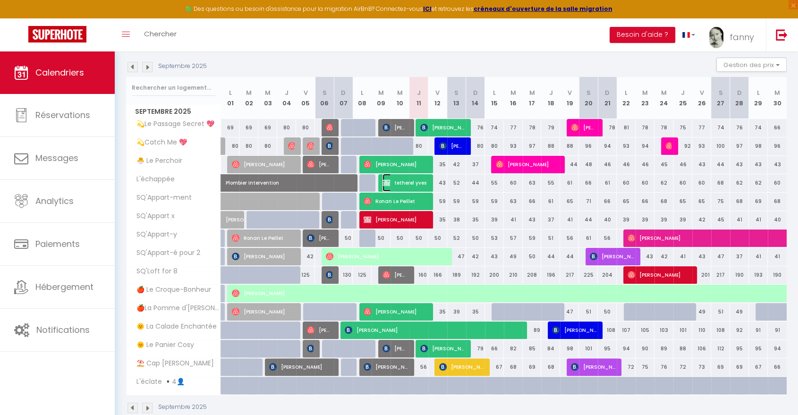
select select "1"
select select
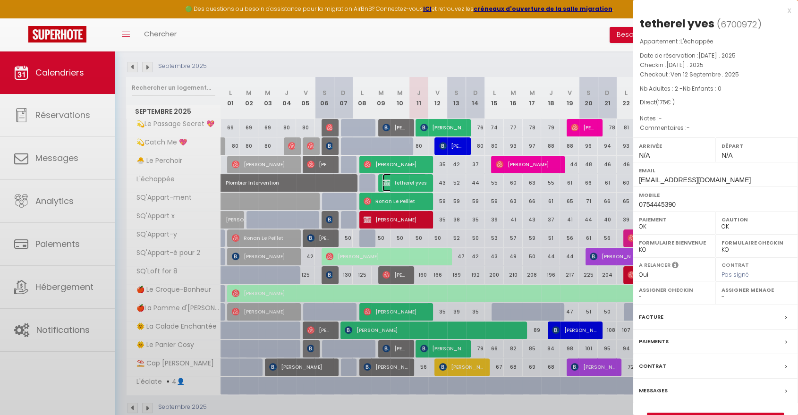
select select "42733"
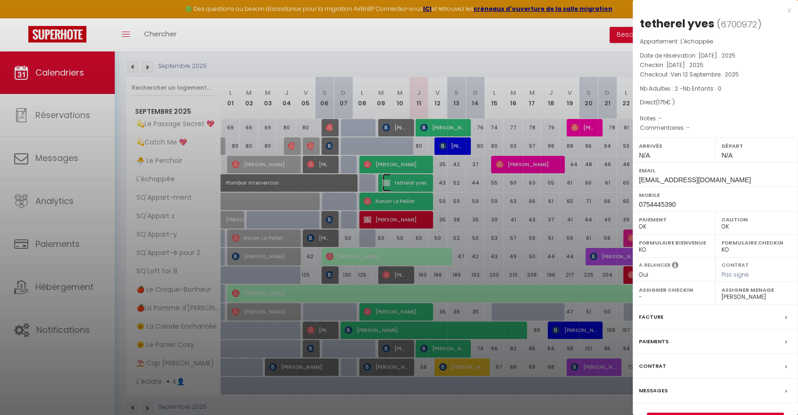
scroll to position [114, 0]
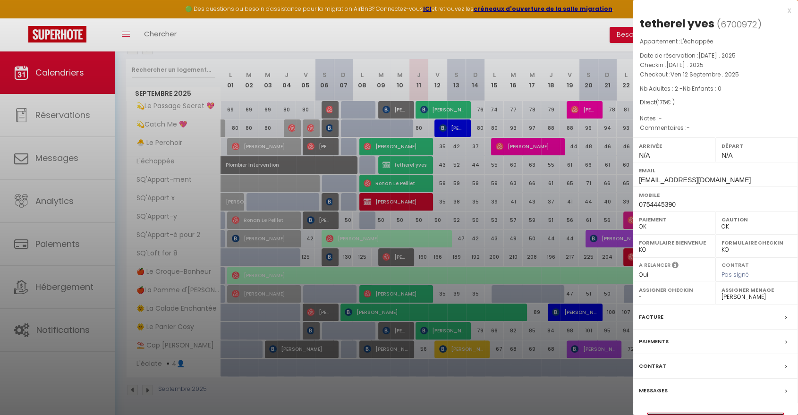
click at [672, 413] on link "Détails de la réservation" at bounding box center [715, 419] width 136 height 12
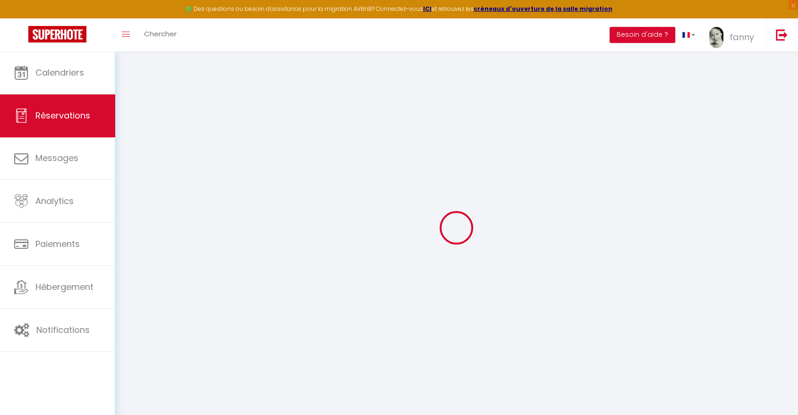
type input "tetherel"
type input "yves"
type input "[EMAIL_ADDRESS][DOMAIN_NAME]"
type input "0754445390"
select select "FR"
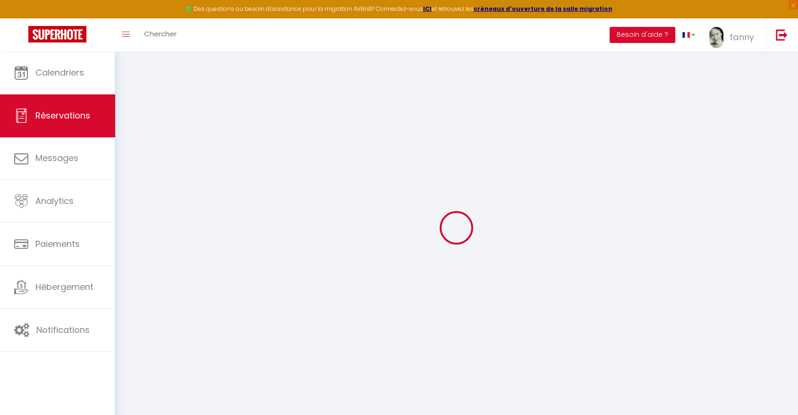
select select "59180"
select select "1"
type input "[DATE]"
select select
type input "Ven 12 Septembre 2025"
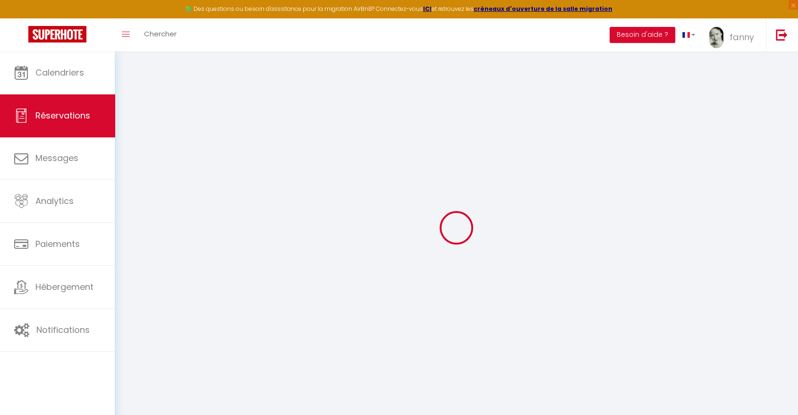
select select
type input "2"
select select "12"
select select
type input "175"
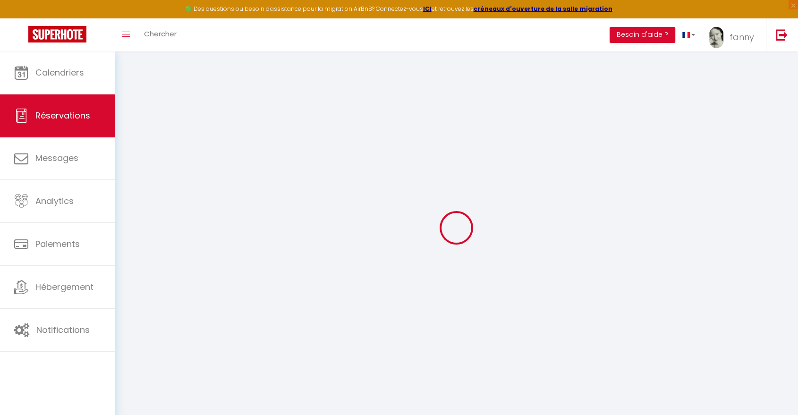
checkbox input "false"
type input "0"
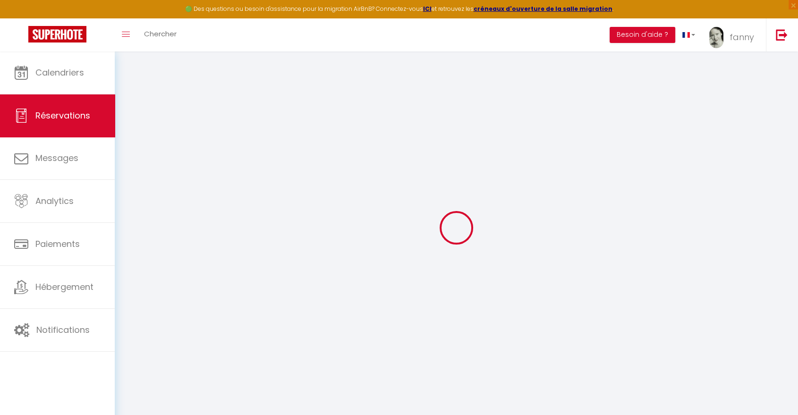
select select
select select "15"
checkbox input "false"
select select
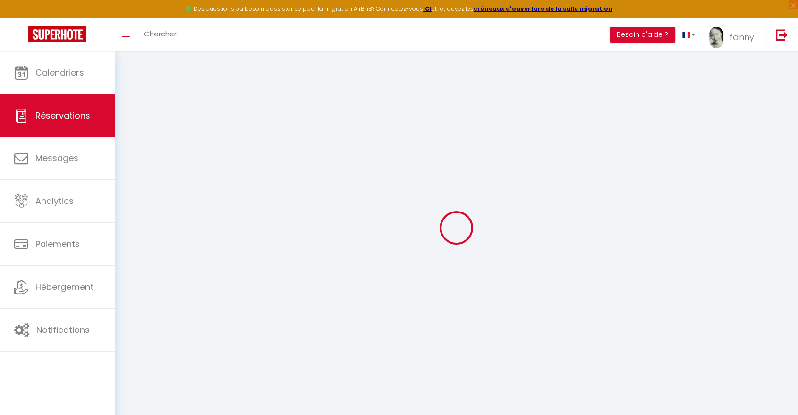
select select
checkbox input "false"
select select
checkbox input "false"
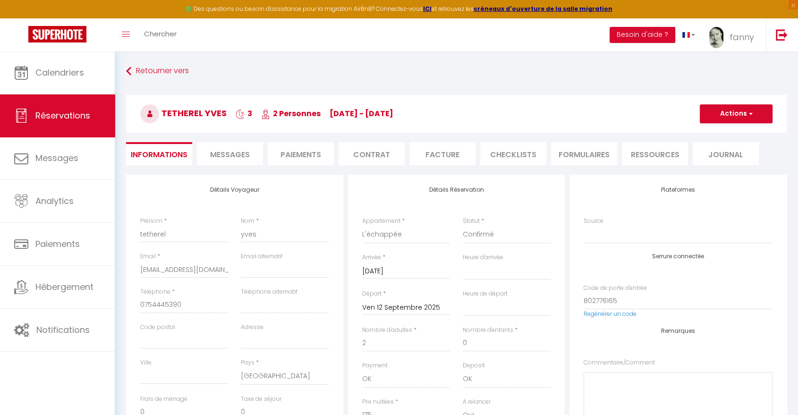
select select
checkbox input "false"
select select
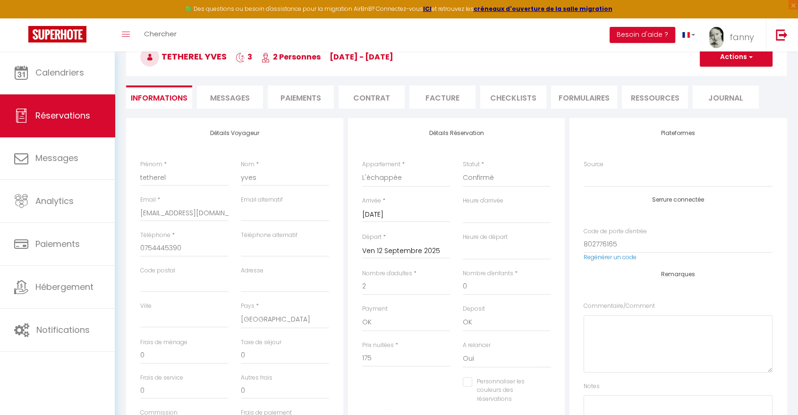
scroll to position [56, 0]
click at [719, 63] on button "Actions" at bounding box center [736, 57] width 73 height 19
click at [718, 88] on link "Dupliquer" at bounding box center [726, 91] width 75 height 12
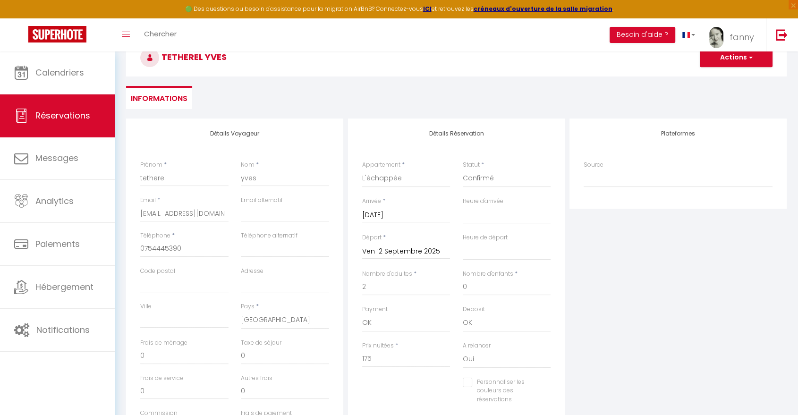
select select
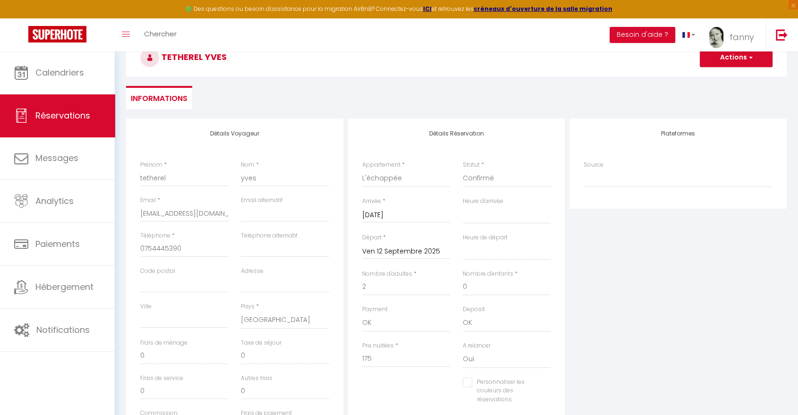
select select
checkbox input "false"
click at [482, 186] on select "Confirmé Non Confirmé [PERSON_NAME] par le voyageur No Show Request" at bounding box center [507, 179] width 88 height 18
select select "2"
click at [463, 170] on select "Confirmé Non Confirmé [PERSON_NAME] par le voyageur No Show Request" at bounding box center [507, 179] width 88 height 18
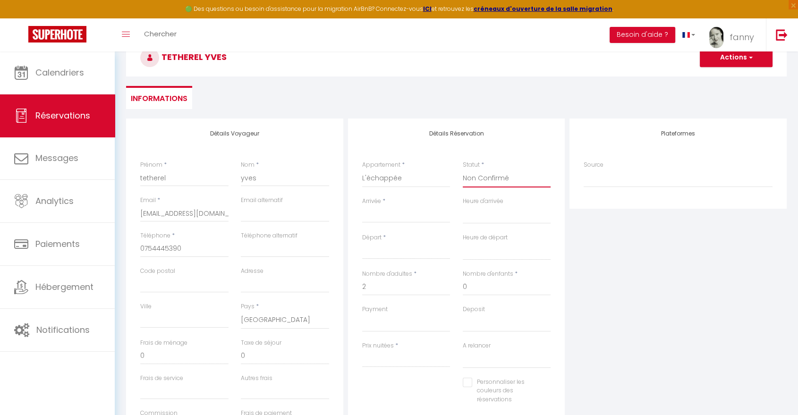
select select
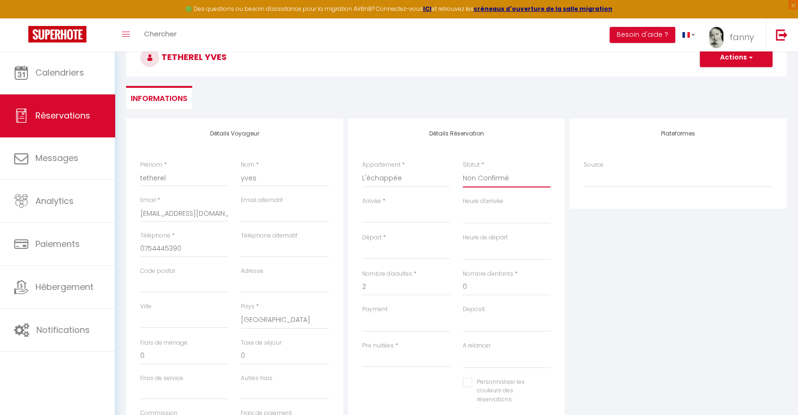
checkbox input "false"
click at [405, 221] on div "< [DATE] > Dim Lun Mar Mer Jeu Ven Sam 1 2 3 4 5 6 7 8 9 10 11 12 13 14 15 16 1…" at bounding box center [406, 214] width 88 height 17
click at [401, 220] on input "Arrivée" at bounding box center [406, 215] width 88 height 12
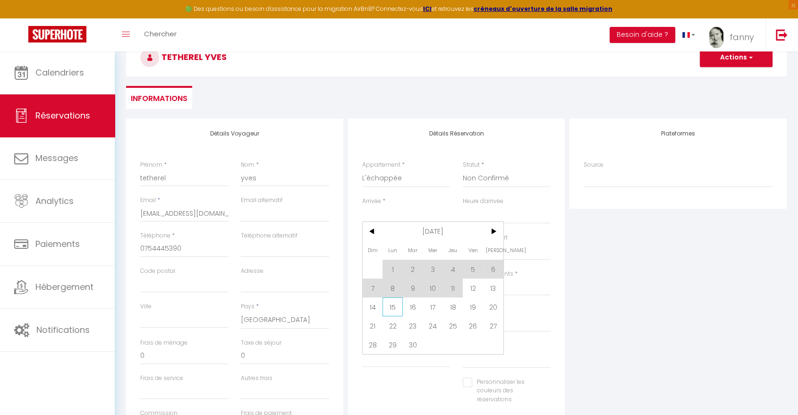
click at [389, 302] on span "15" at bounding box center [393, 307] width 20 height 19
type input "Lun 15 Septembre 2025"
select select
type input "[DATE]"
select select
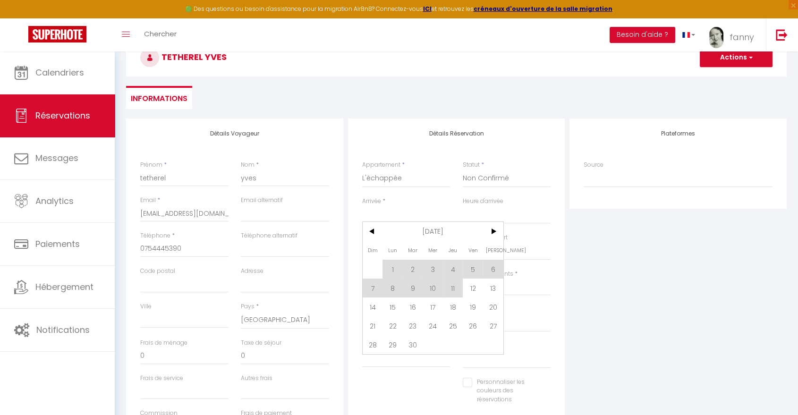
select select
checkbox input "false"
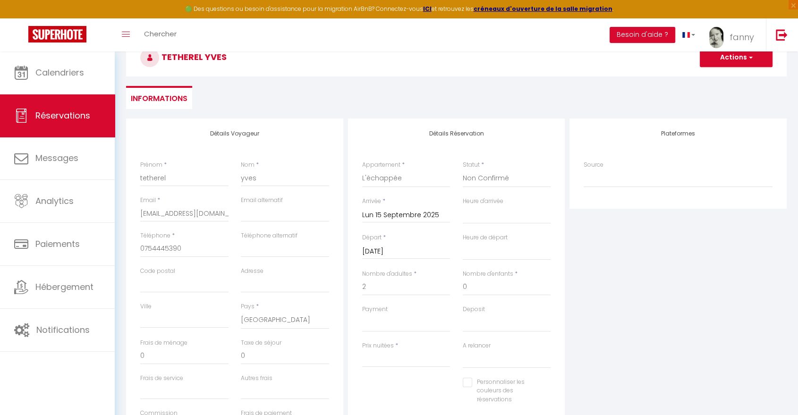
select select
type input "0"
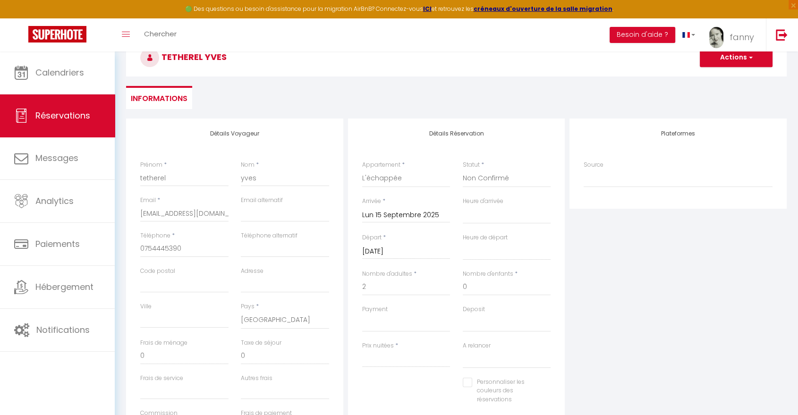
select select
checkbox input "false"
click at [397, 254] on input "[DATE]" at bounding box center [406, 252] width 88 height 12
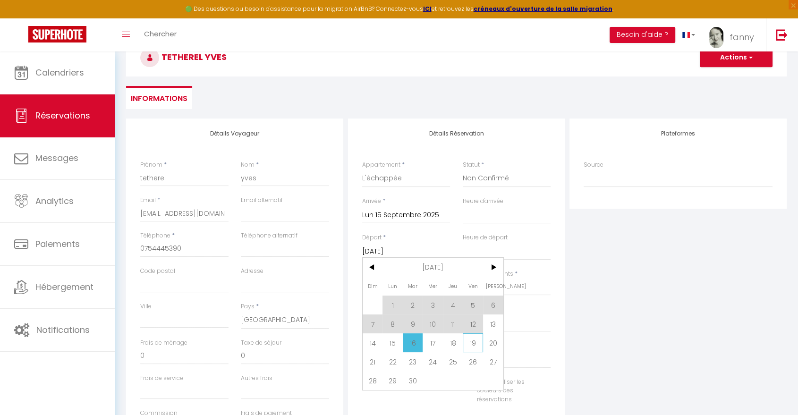
click at [471, 348] on span "19" at bounding box center [473, 342] width 20 height 19
click at [497, 219] on select "00:00 00:30 01:00 01:30 02:00 02:30 03:00 03:30 04:00 04:30 05:00 05:30 06:00 0…" at bounding box center [507, 215] width 88 height 18
select select
type input "Ven 19 Septembre 2025"
select select
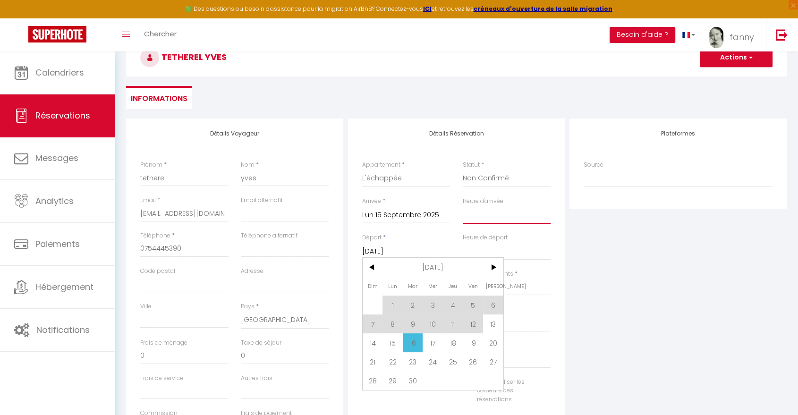
select select
checkbox input "false"
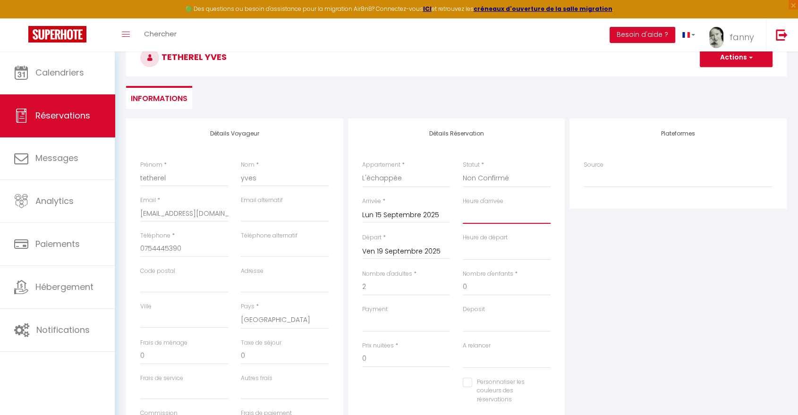
type input "30"
type input "22"
select select
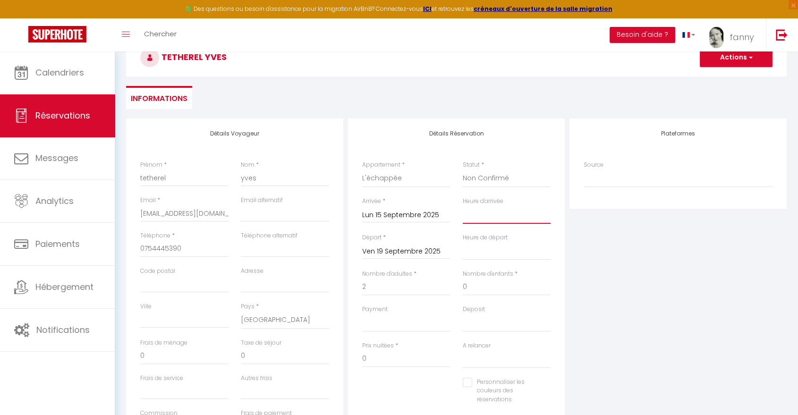
select select
type input "233"
select select
checkbox input "false"
select select "17:00"
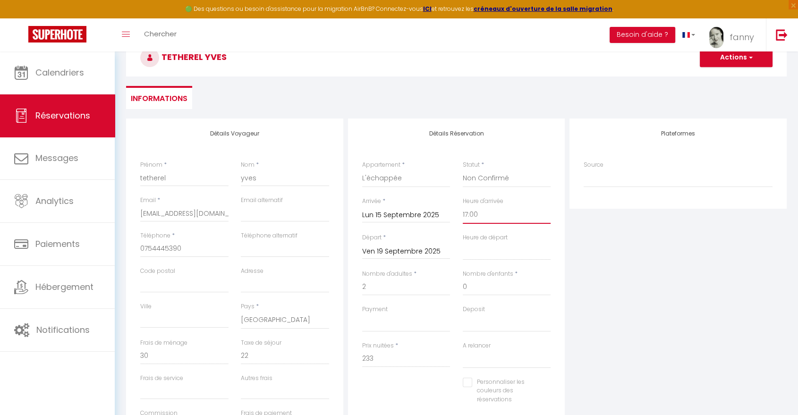
click at [463, 206] on select "00:00 00:30 01:00 01:30 02:00 02:30 03:00 03:30 04:00 04:30 05:00 05:30 06:00 0…" at bounding box center [507, 215] width 88 height 18
select select
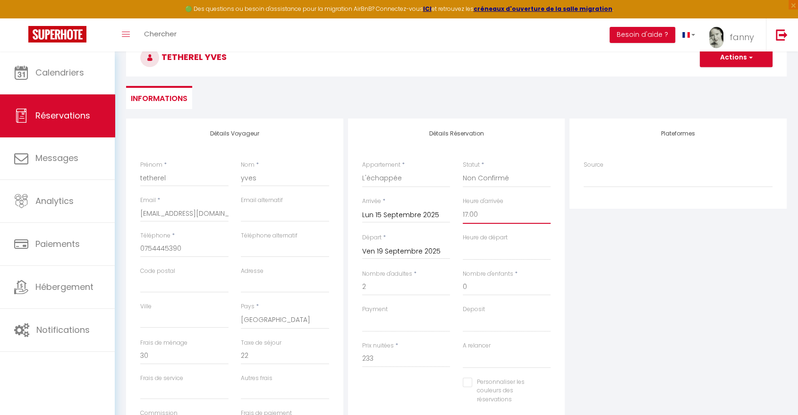
checkbox input "false"
click at [495, 251] on select "00:00 00:30 01:00 01:30 02:00 02:30 03:00 03:30 04:00 04:30 05:00 05:30 06:00 0…" at bounding box center [507, 251] width 88 height 18
select select "10:00"
click at [463, 242] on select "00:00 00:30 01:00 01:30 02:00 02:30 03:00 03:30 04:00 04:30 05:00 05:30 06:00 0…" at bounding box center [507, 251] width 88 height 18
select select
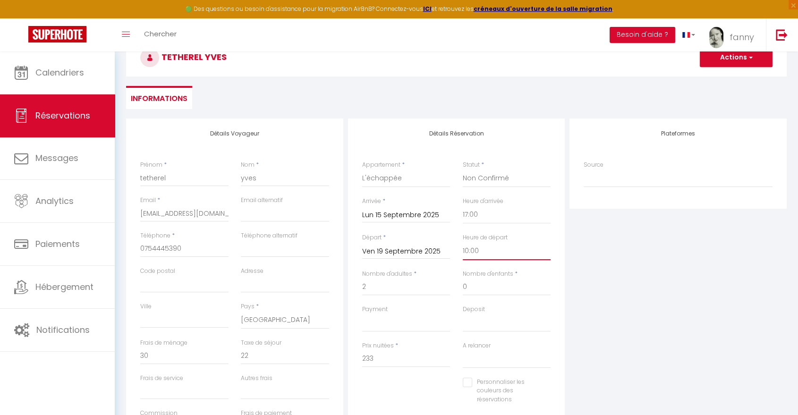
select select
checkbox input "false"
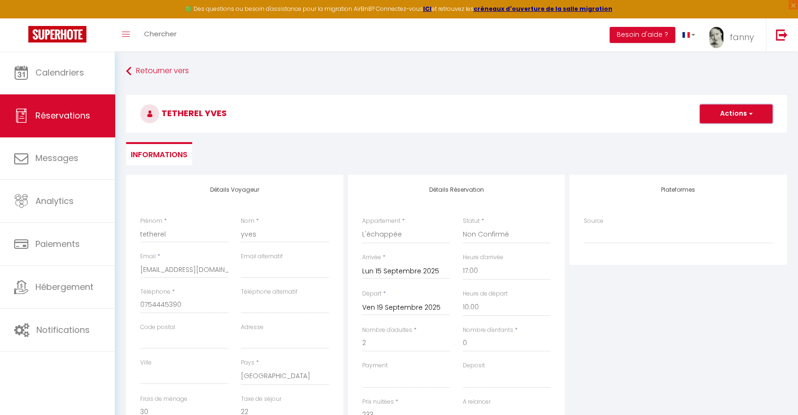
click at [727, 113] on button "Actions" at bounding box center [736, 113] width 73 height 19
click at [714, 133] on link "Enregistrer" at bounding box center [726, 134] width 75 height 12
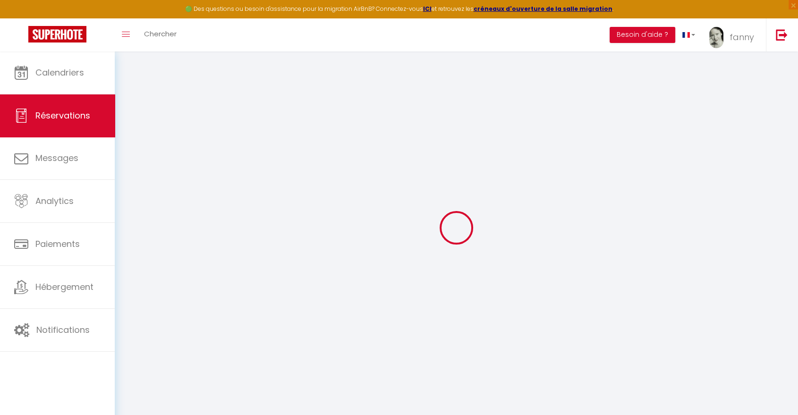
select select "not_cancelled"
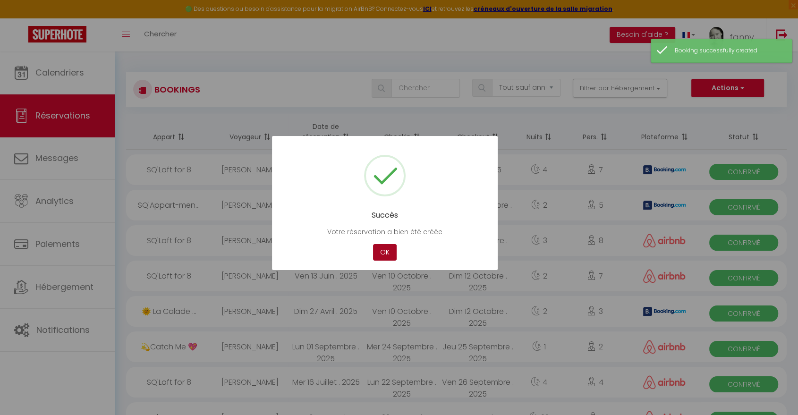
click at [385, 257] on button "OK" at bounding box center [385, 252] width 24 height 17
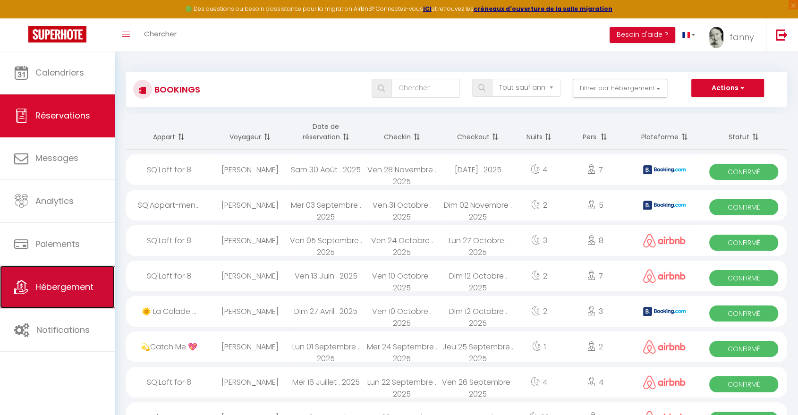
click at [77, 289] on span "Hébergement" at bounding box center [64, 287] width 58 height 12
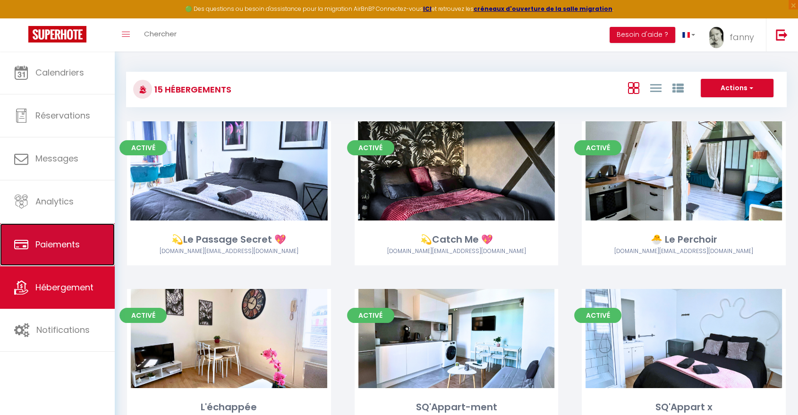
click at [71, 248] on span "Paiements" at bounding box center [57, 244] width 44 height 12
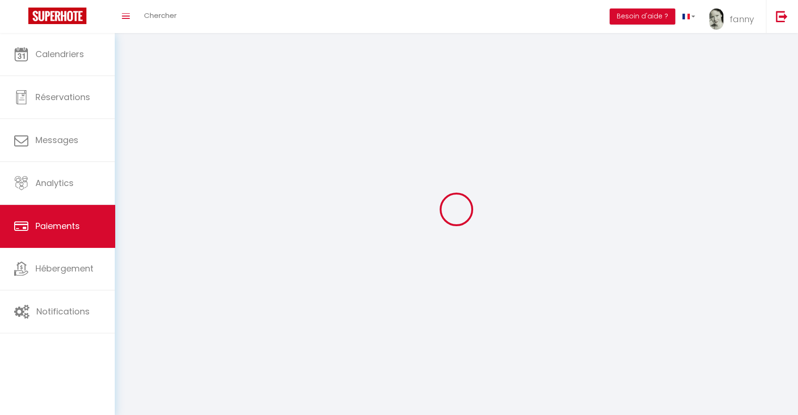
select select "2"
select select "0"
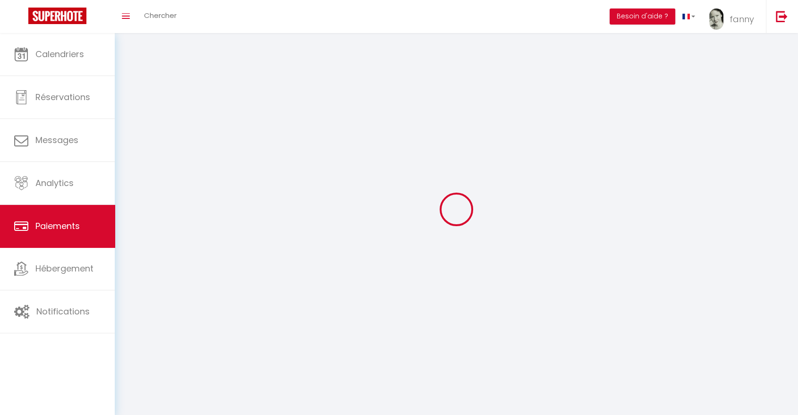
select select "0"
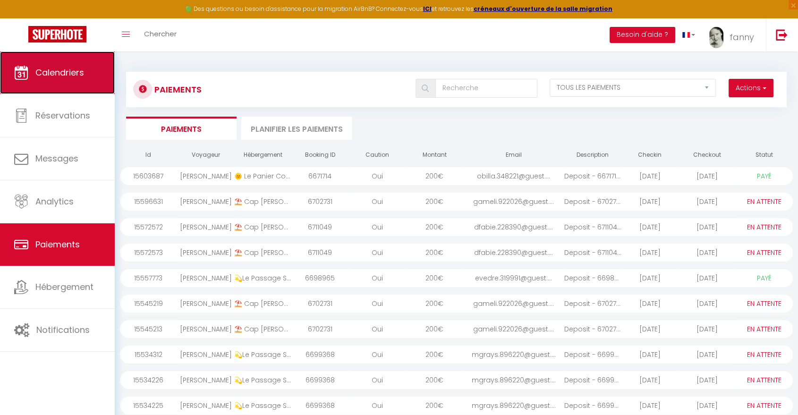
click at [74, 68] on span "Calendriers" at bounding box center [59, 73] width 49 height 12
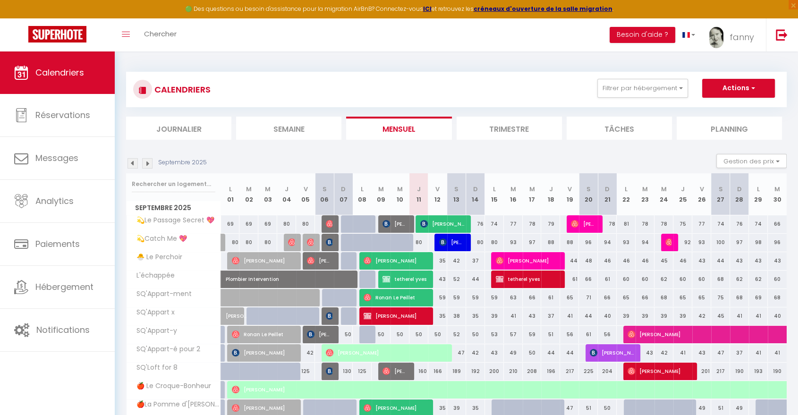
scroll to position [114, 0]
